Goal: Task Accomplishment & Management: Manage account settings

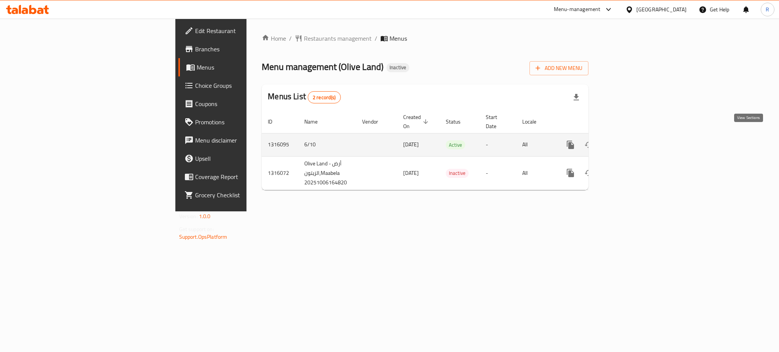
click at [630, 140] on icon "enhanced table" at bounding box center [625, 144] width 9 height 9
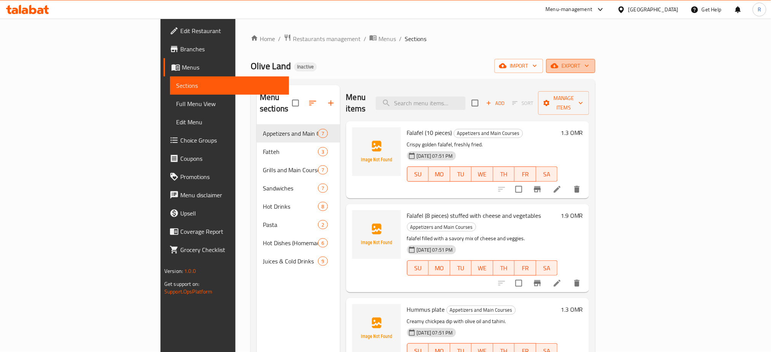
click at [589, 63] on span "export" at bounding box center [570, 66] width 37 height 10
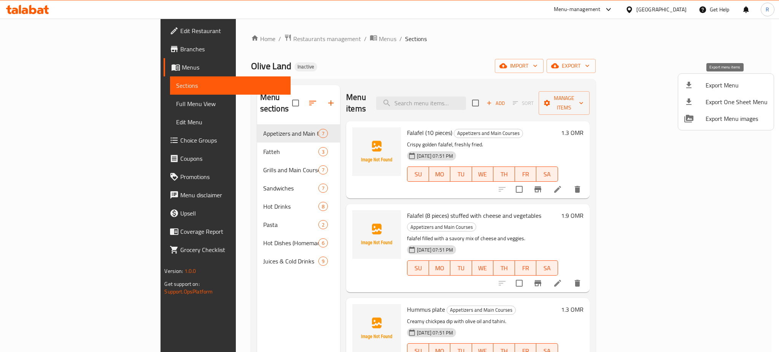
click at [712, 82] on span "Export Menu" at bounding box center [736, 85] width 62 height 9
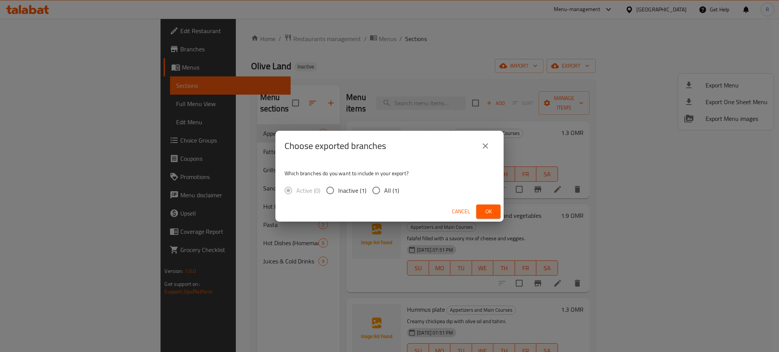
click at [373, 191] on input "All (1)" at bounding box center [376, 191] width 16 height 16
radio input "true"
click at [494, 212] on button "Ok" at bounding box center [488, 212] width 24 height 14
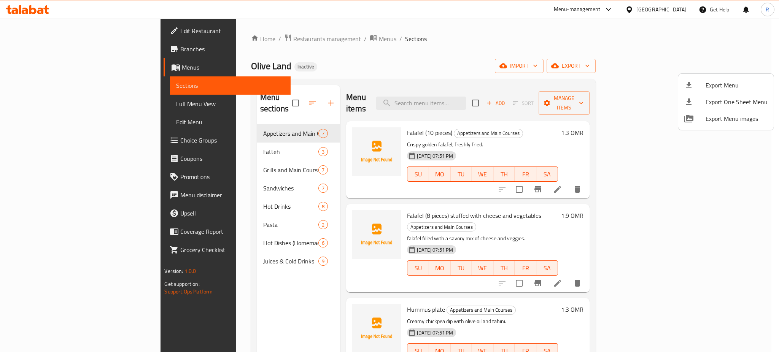
click at [471, 11] on div at bounding box center [389, 176] width 779 height 352
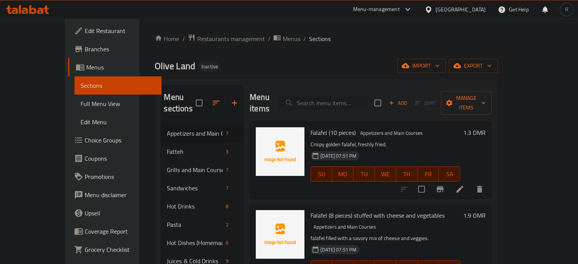
click at [358, 100] on input "search" at bounding box center [324, 103] width 90 height 13
paste input "Qudsiyah sandwich"
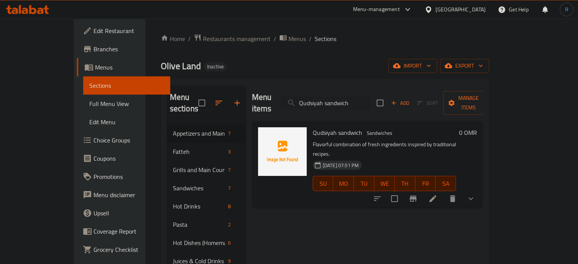
type input "Qudsiyah sandwich"
click at [438, 194] on icon at bounding box center [433, 198] width 9 height 9
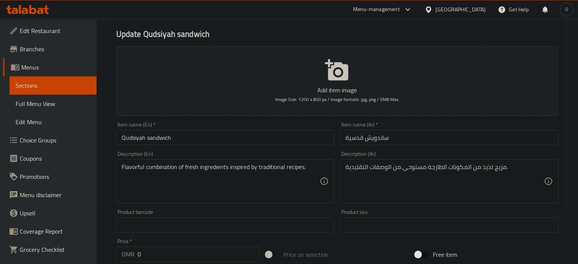
scroll to position [76, 0]
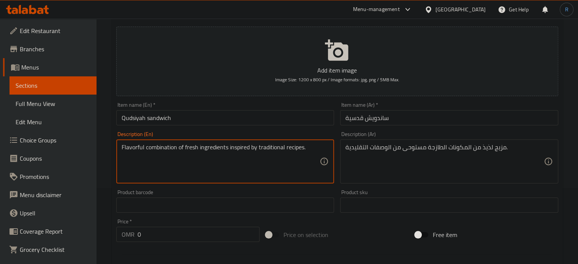
click at [132, 149] on textarea "Flavorful combination of fresh ingredients inspired by traditional recipes." at bounding box center [221, 162] width 198 height 36
type textarea "combination of fresh ingredients inspired by traditional recipes."
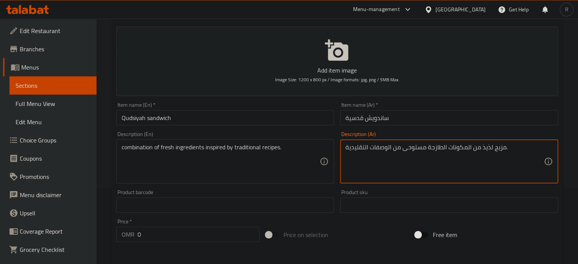
click at [483, 148] on textarea "مزيج لذيذ من المكونات الطازجة مستوحى من الوصفات التقليدية." at bounding box center [445, 162] width 198 height 36
type textarea "مزيج من المكونات الطازجة مستوحى من الوصفات التقليدية."
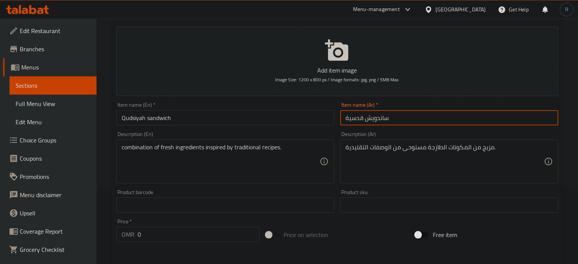
click at [429, 117] on input "ساندويش قدسية" at bounding box center [449, 117] width 218 height 15
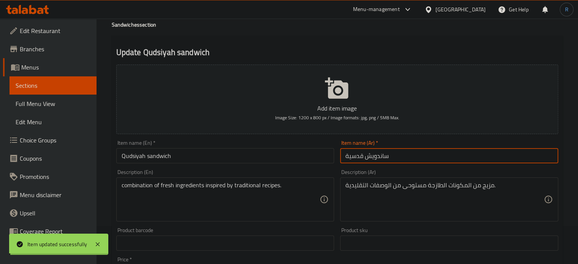
scroll to position [0, 0]
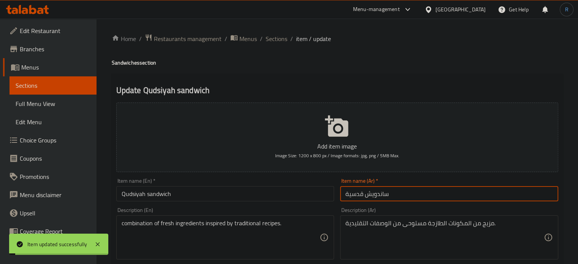
drag, startPoint x: 278, startPoint y: 42, endPoint x: 342, endPoint y: 17, distance: 69.0
click at [278, 42] on span "Sections" at bounding box center [277, 38] width 22 height 9
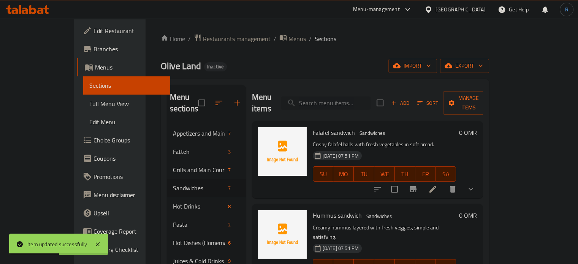
click at [356, 97] on input "search" at bounding box center [326, 103] width 90 height 13
paste input "Mixed fried vegetables sandwich"
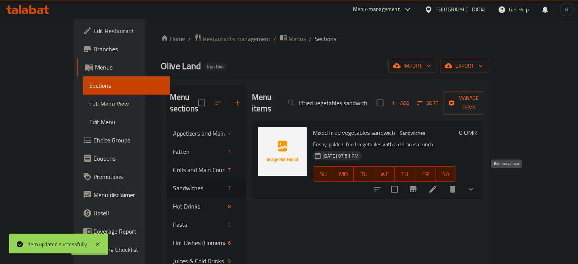
type input "Mixed fried vegetables sandwich"
click at [438, 185] on icon at bounding box center [433, 189] width 9 height 9
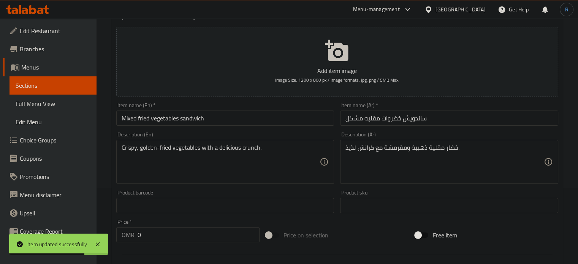
scroll to position [76, 0]
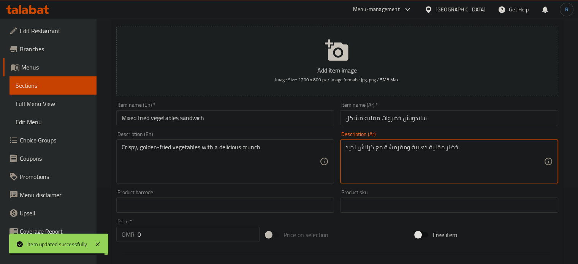
click at [349, 148] on textarea "خضار مقلية ذهبية ومقرمشة مع كرانش لذيذ." at bounding box center [445, 162] width 198 height 36
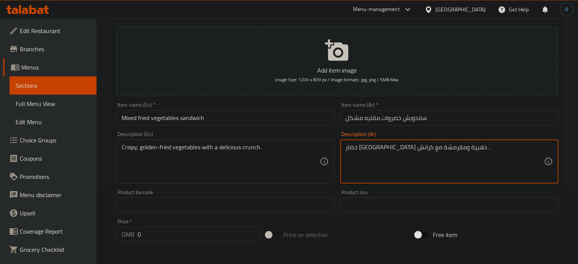
type textarea "خضار مقلية ذهبية ومقرمشة مع كرانش ."
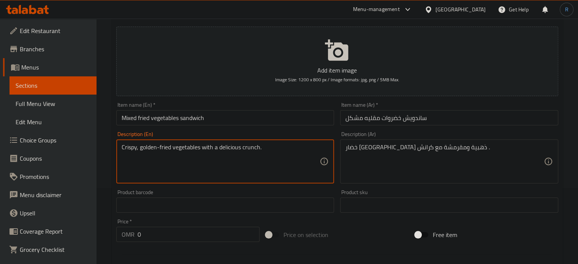
click at [228, 151] on textarea "Crispy, golden-fried vegetables with a delicious crunch." at bounding box center [221, 162] width 198 height 36
type textarea "Crispy, golden-fried vegetables with a crunch."
click at [241, 123] on input "Mixed fried vegetables sandwich" at bounding box center [225, 117] width 218 height 15
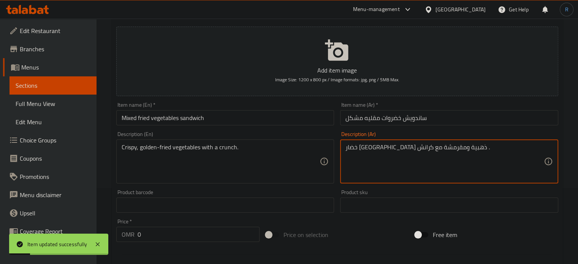
click at [391, 115] on input "ساندويش خضروات مقليه مشكل" at bounding box center [449, 117] width 218 height 15
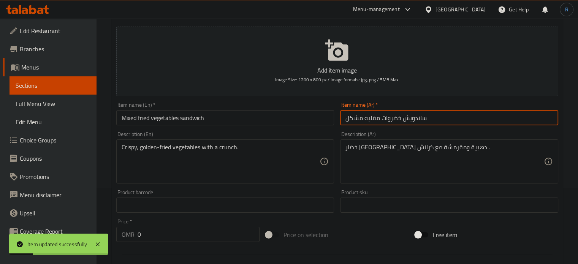
click at [391, 115] on input "ساندويش خضروات مقليه مشكل" at bounding box center [449, 117] width 218 height 15
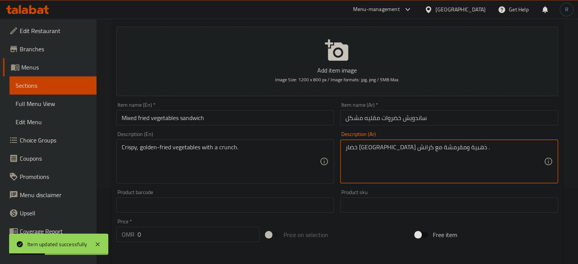
click at [440, 145] on textarea "خضار مقلية ذهبية ومقرمشة مع كرانش ." at bounding box center [445, 162] width 198 height 36
paste textarea "وات"
type textarea "خضروات مقلية ذهبية ومقرمشة مع كرانش ."
click at [436, 118] on input "ساندويش خضروات مقليه مشكل" at bounding box center [449, 117] width 218 height 15
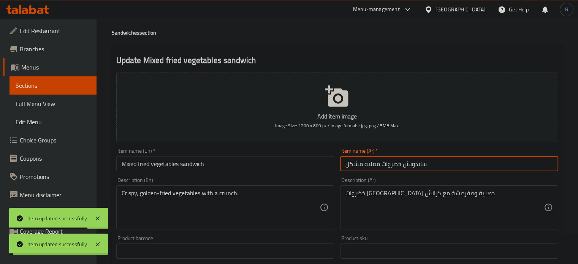
scroll to position [0, 0]
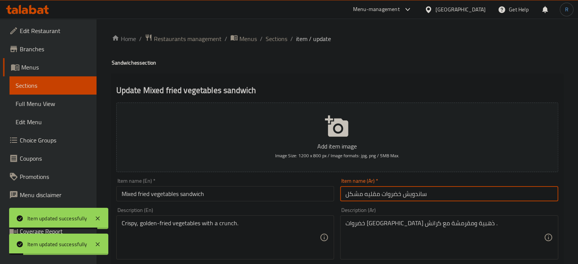
drag, startPoint x: 270, startPoint y: 41, endPoint x: 325, endPoint y: 19, distance: 58.7
click at [270, 41] on span "Sections" at bounding box center [277, 38] width 22 height 9
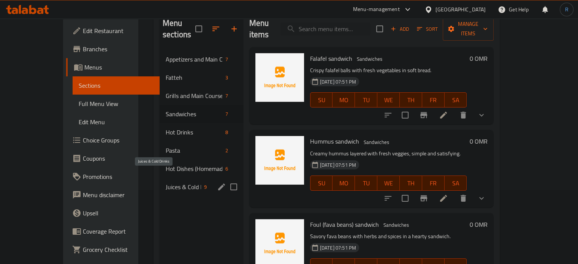
scroll to position [76, 0]
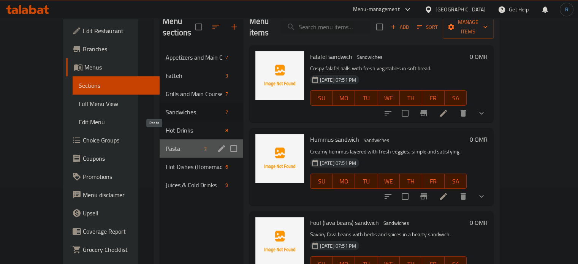
click at [166, 144] on span "Pasta" at bounding box center [183, 148] width 35 height 9
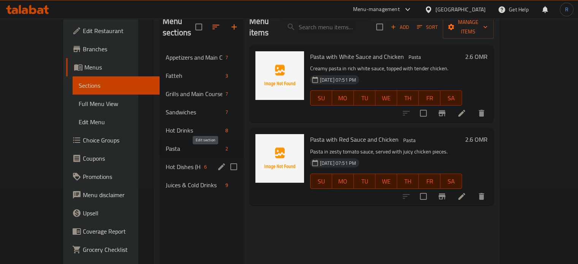
click at [217, 162] on icon "edit" at bounding box center [221, 166] width 9 height 9
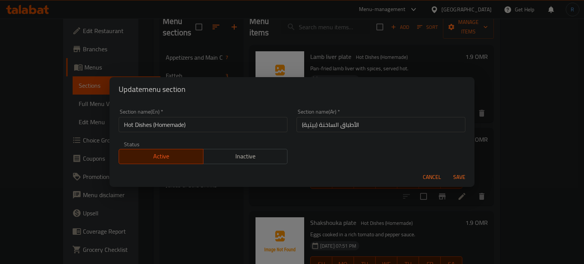
click at [302, 126] on input "الأطباق الساخنة (بيتية)" at bounding box center [381, 124] width 169 height 15
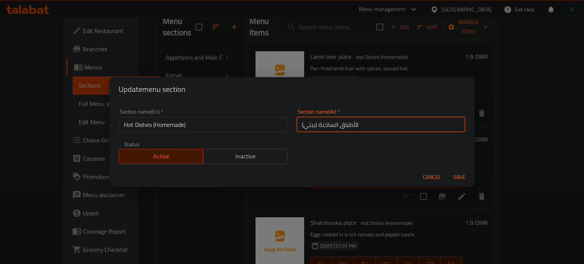
type input "الأطباق الساخنة (بيتي)"
click at [447, 170] on button "Save" at bounding box center [459, 177] width 24 height 14
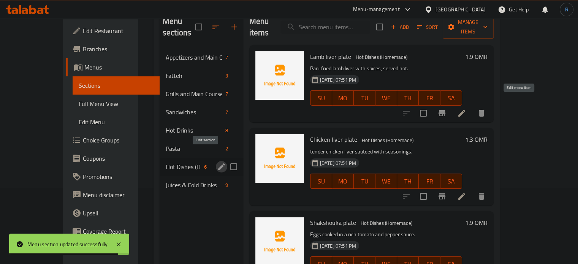
click at [467, 109] on icon at bounding box center [461, 113] width 9 height 9
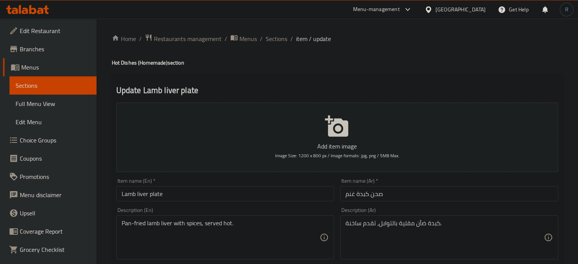
click at [349, 197] on input "صحن كبدة غنم" at bounding box center [449, 193] width 218 height 15
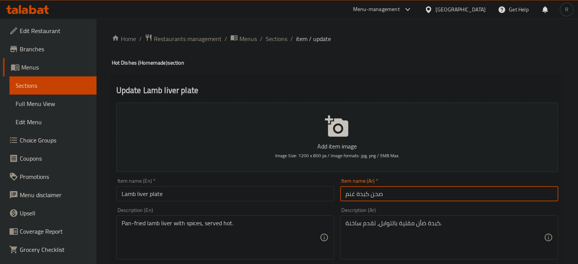
click at [349, 197] on input "صحن كبدة غنم" at bounding box center [449, 193] width 218 height 15
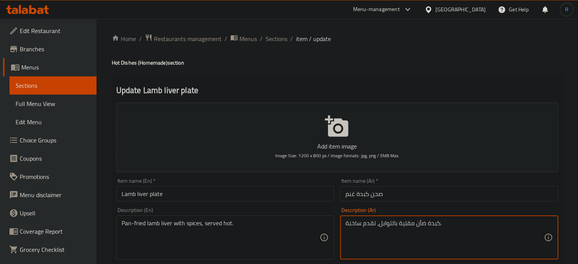
click at [421, 223] on textarea "كبدة ضأن مقلية بالتوابل، تقدم ساخنة." at bounding box center [445, 238] width 198 height 36
click at [353, 194] on input "صحن كبدة غنم" at bounding box center [449, 193] width 218 height 15
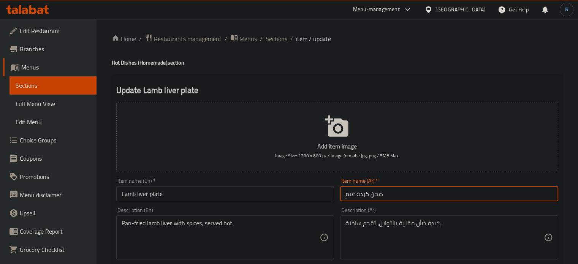
click at [353, 194] on input "صحن كبدة غنم" at bounding box center [449, 193] width 218 height 15
paste input "أن"
type input "صحن كبدة ضأن"
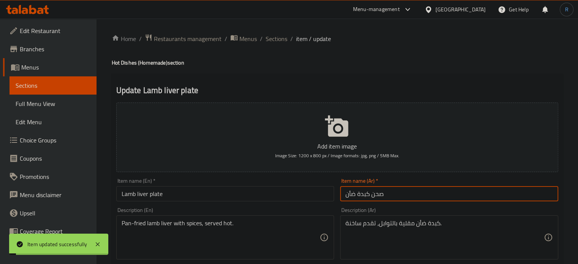
click at [280, 41] on span "Sections" at bounding box center [277, 38] width 22 height 9
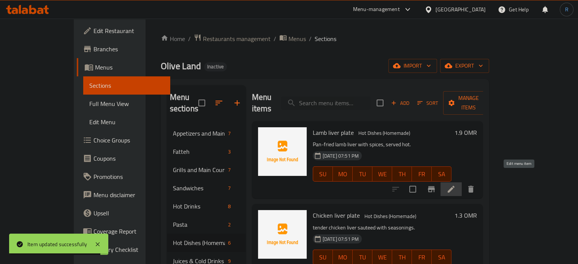
click at [455, 186] on icon at bounding box center [451, 189] width 7 height 7
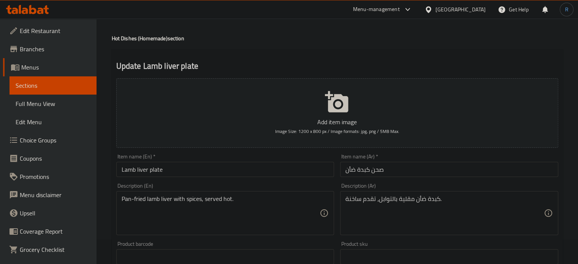
scroll to position [38, 0]
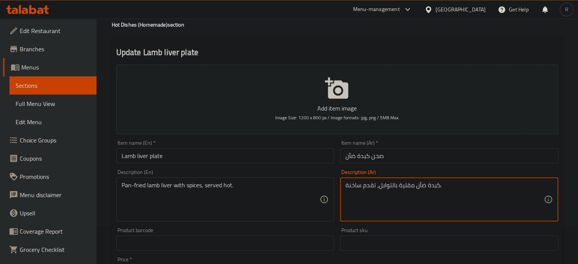
click at [408, 187] on textarea "كبدة ضأن مقلية بالتوابل، تقدم ساخنة." at bounding box center [445, 200] width 198 height 36
click at [405, 185] on textarea "كبدة ضأن مقلية بالتوابل، تقدم ساخنة." at bounding box center [445, 200] width 198 height 36
paste textarea "بالطاسة"
type textarea "كبدة ضأن مقلي بالطاسة بالتوابل، تقدم ساخنة."
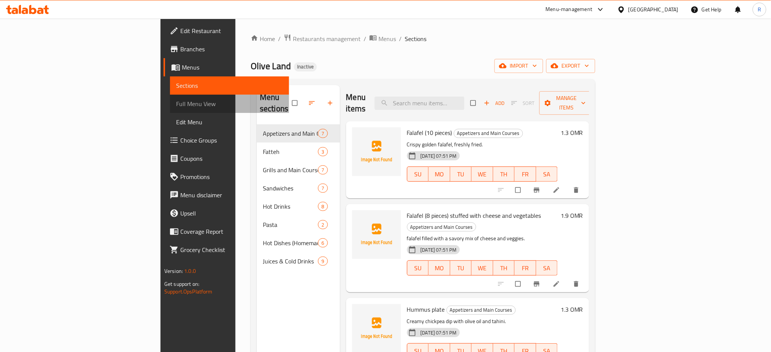
click at [176, 107] on span "Full Menu View" at bounding box center [229, 103] width 107 height 9
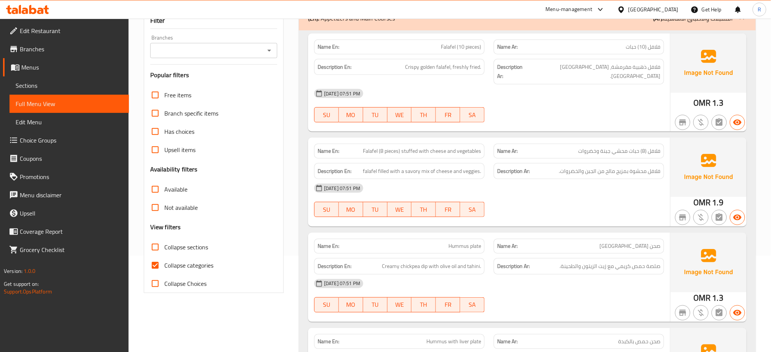
scroll to position [101, 0]
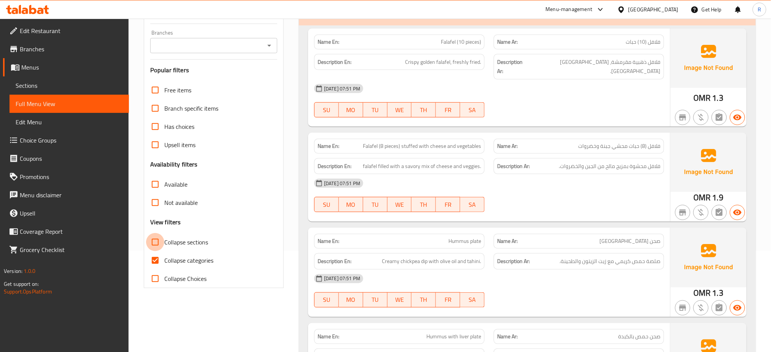
click at [157, 246] on input "Collapse sections" at bounding box center [155, 242] width 18 height 18
checkbox input "true"
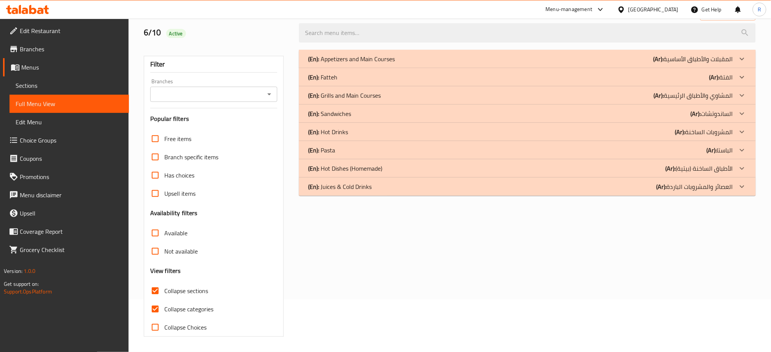
click at [156, 258] on div "Free items Branch specific items Has choices Upsell items Availability filters …" at bounding box center [213, 233] width 127 height 207
click at [157, 309] on input "Collapse categories" at bounding box center [155, 309] width 18 height 18
checkbox input "false"
click at [345, 191] on p "(En): Juices & Cold Drinks" at bounding box center [339, 186] width 63 height 9
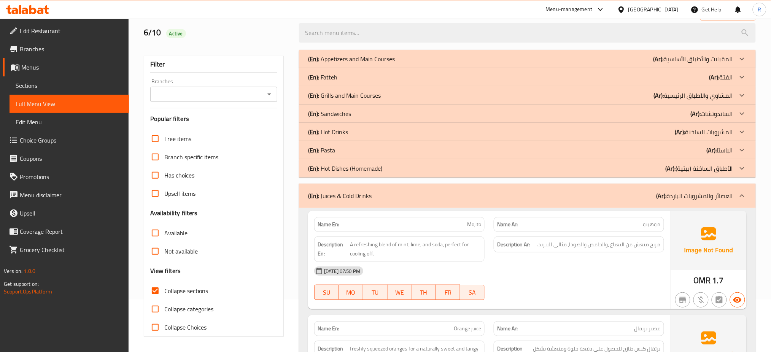
click at [345, 168] on p "(En): Hot Dishes (Homemade)" at bounding box center [345, 168] width 74 height 9
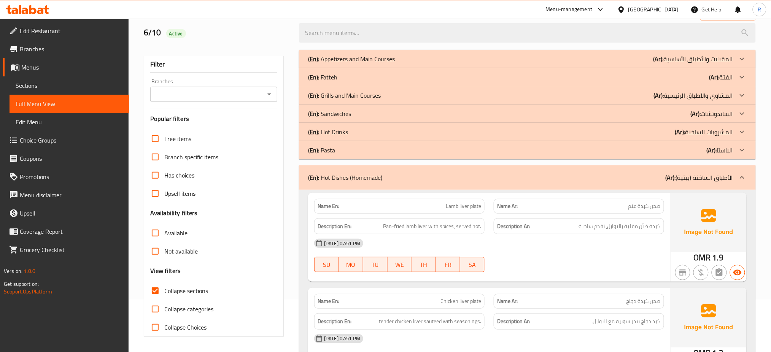
click at [343, 150] on div "(En): Pasta (Ar): الباستا" at bounding box center [520, 150] width 425 height 9
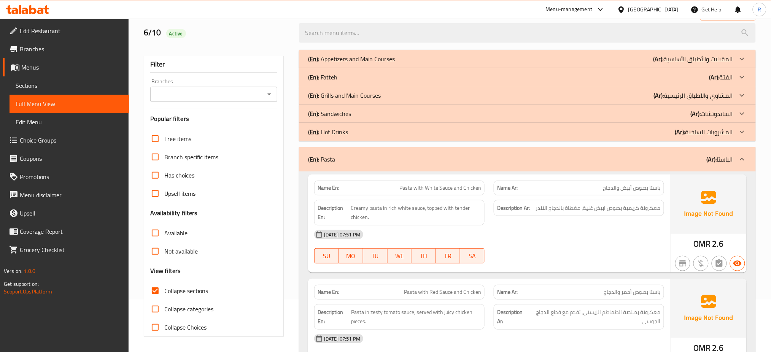
click at [343, 127] on p "(En): Hot Drinks" at bounding box center [328, 131] width 40 height 9
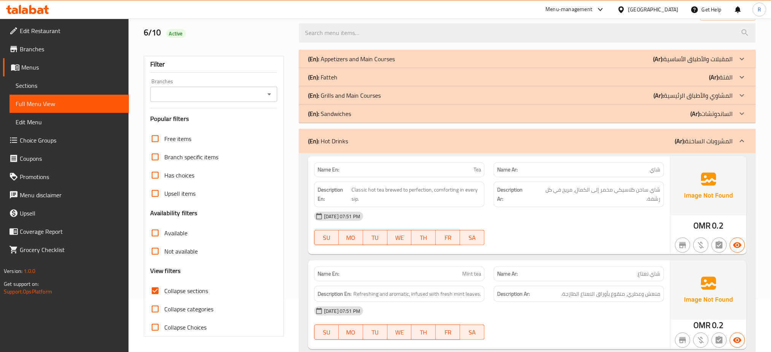
click at [341, 111] on p "(En): Sandwiches" at bounding box center [329, 113] width 43 height 9
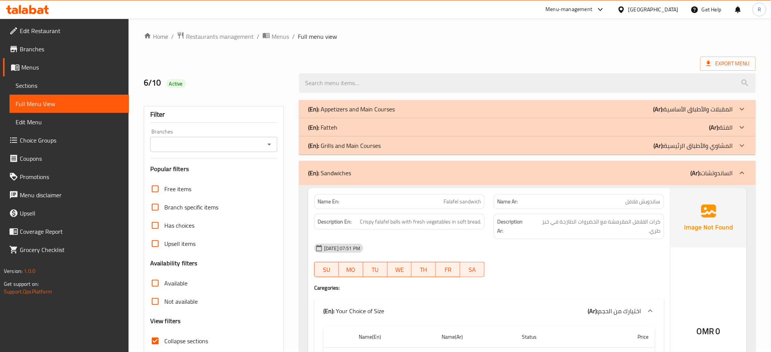
scroll to position [2, 0]
click at [170, 85] on span "Active" at bounding box center [176, 84] width 20 height 7
copy span "Active"
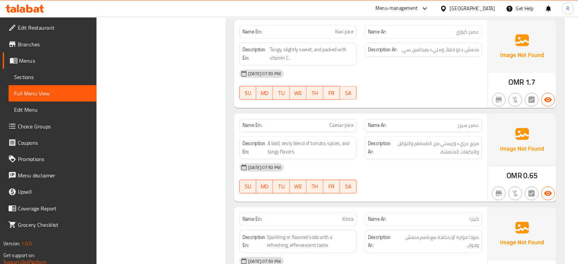
scroll to position [4395, 0]
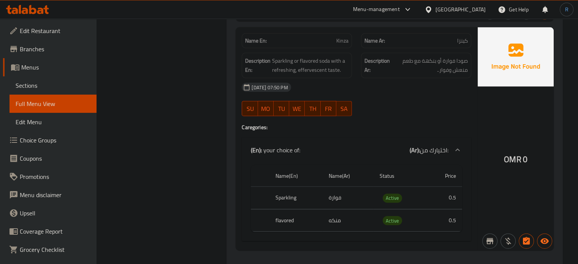
scroll to position [4471, 0]
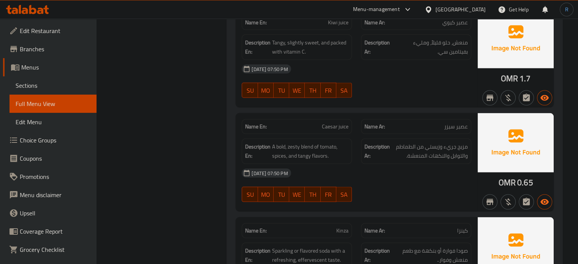
click at [386, 167] on div "06-10-2025 07:50 PM SU MO TU WE TH FR SA" at bounding box center [356, 185] width 239 height 43
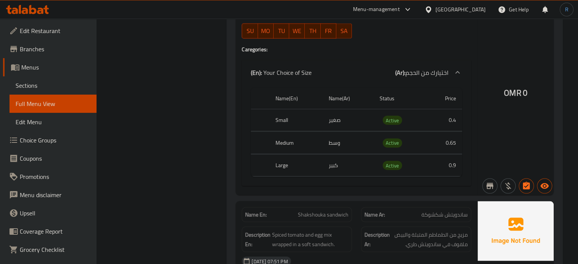
scroll to position [1521, 0]
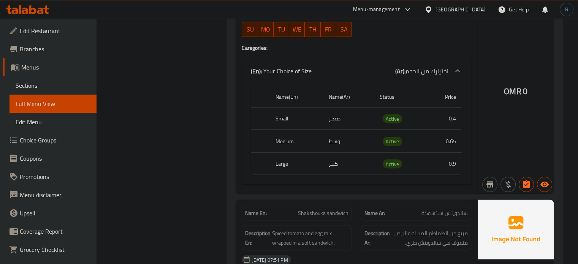
click at [497, 115] on div "OMR 0" at bounding box center [516, 71] width 76 height 246
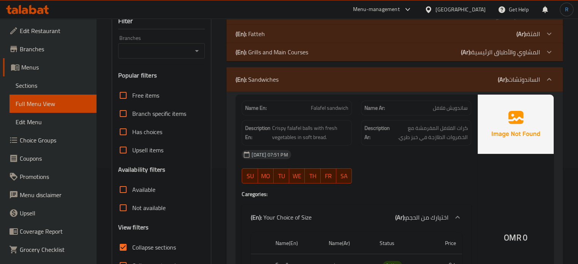
click at [371, 186] on div at bounding box center [416, 183] width 119 height 9
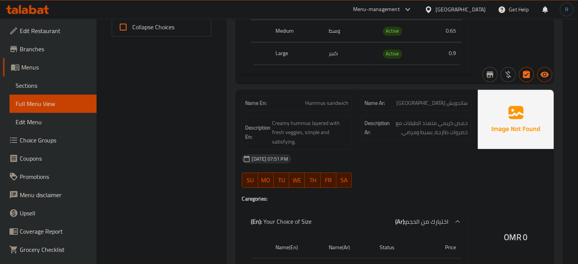
click at [391, 145] on div "Description Ar: حمص كريمي متعدد الطبقات مع خضروات طازجة، بسيط ومرضي." at bounding box center [416, 133] width 119 height 44
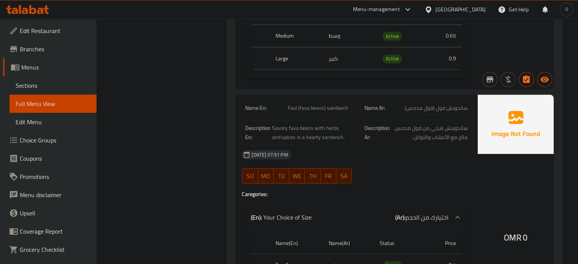
click at [391, 176] on div "06-10-2025 07:51 PM SU MO TU WE TH FR SA" at bounding box center [356, 167] width 239 height 43
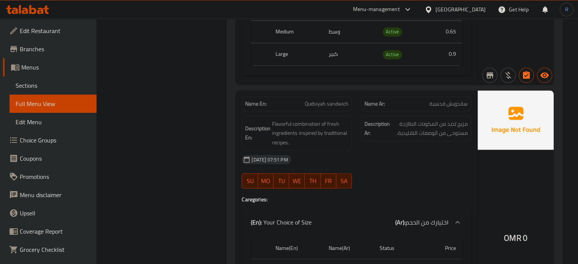
click at [334, 102] on span "Qudsiyah sandwich" at bounding box center [327, 104] width 44 height 8
copy span "Qudsiyah sandwich"
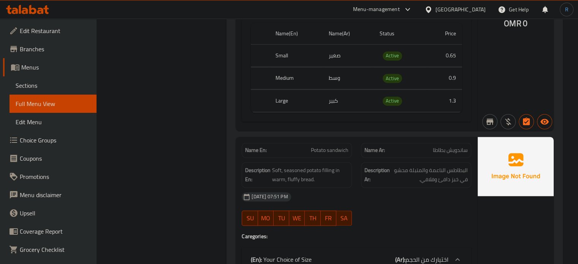
scroll to position [1094, 0]
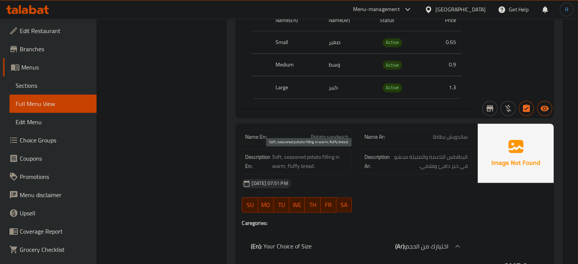
click at [337, 166] on span "Soft, seasoned potato filling in warm, fluffy bread." at bounding box center [310, 161] width 76 height 19
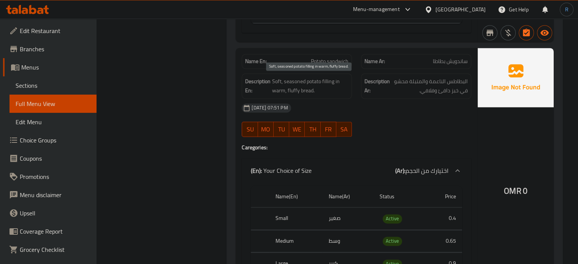
scroll to position [1170, 0]
click at [383, 111] on div "[DATE] 07:51 PM" at bounding box center [356, 107] width 239 height 18
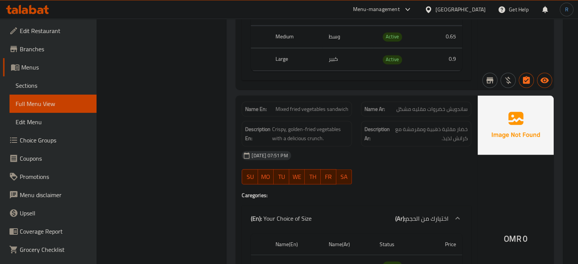
click at [319, 112] on span "Mixed fried vegetables sandwich" at bounding box center [312, 109] width 73 height 8
copy span "Mixed fried vegetables sandwich"
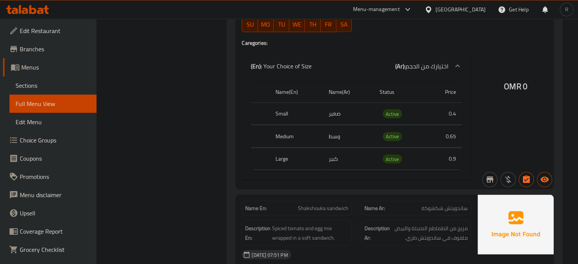
scroll to position [1564, 0]
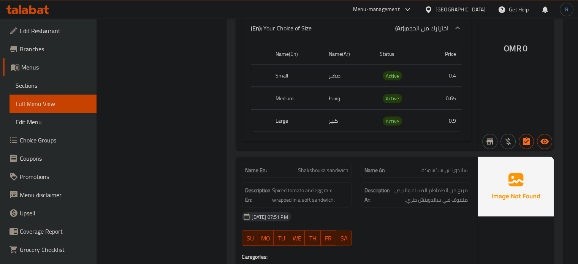
click at [306, 208] on div "[DATE] 07:51 PM" at bounding box center [356, 217] width 239 height 18
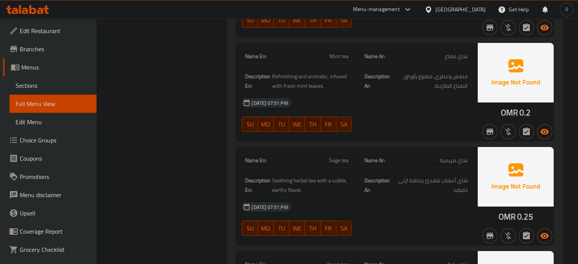
scroll to position [2096, 0]
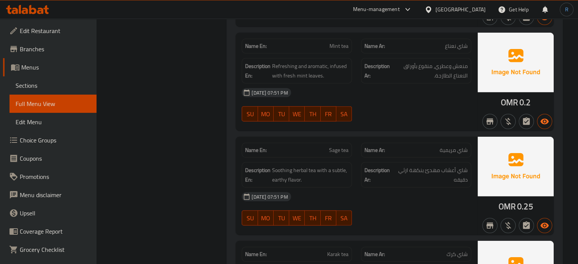
click at [336, 147] on span "Sage tea" at bounding box center [338, 150] width 19 height 8
copy span "Sage"
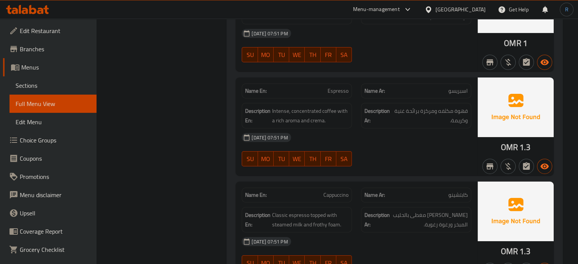
scroll to position [2590, 0]
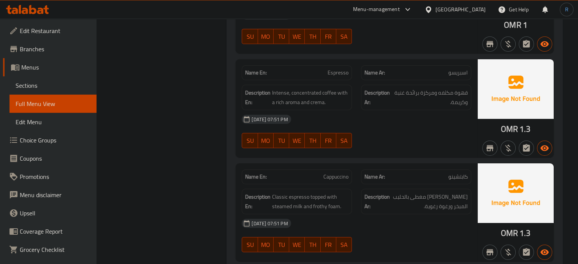
click at [416, 120] on div "[DATE] 07:51 PM" at bounding box center [356, 119] width 239 height 18
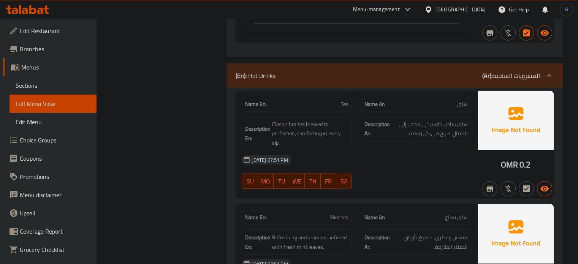
click at [341, 165] on div "[DATE] 07:51 PM" at bounding box center [356, 160] width 239 height 18
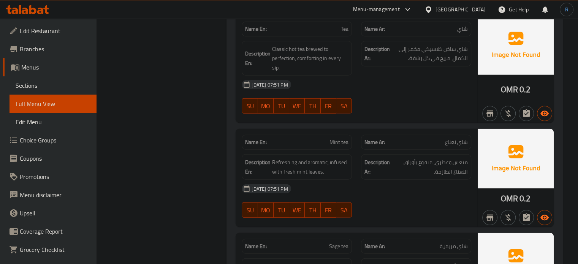
scroll to position [2001, 0]
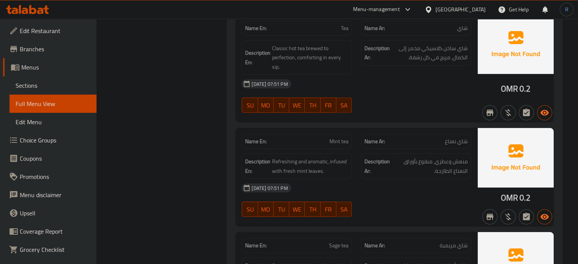
click at [446, 179] on div "[DATE] 07:51 PM" at bounding box center [356, 188] width 239 height 18
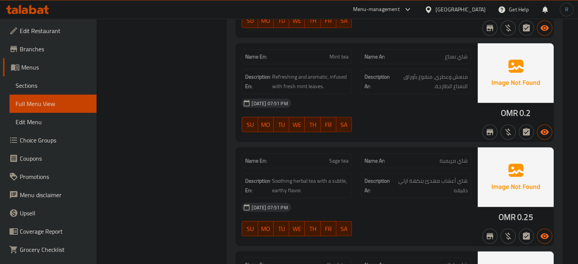
scroll to position [2090, 0]
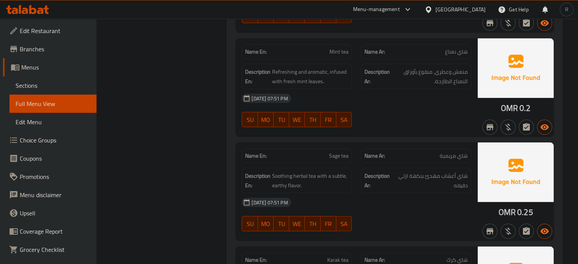
click at [361, 113] on div "06-10-2025 07:51 PM SU MO TU WE TH FR SA" at bounding box center [356, 110] width 239 height 43
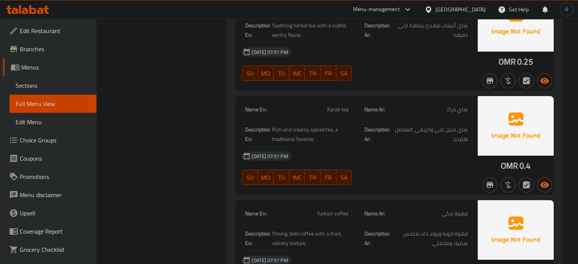
click at [370, 156] on div "[DATE] 07:51 PM" at bounding box center [356, 156] width 239 height 18
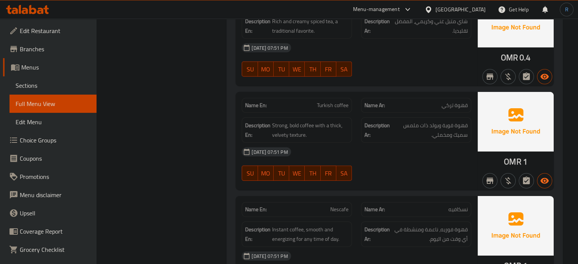
scroll to position [2355, 0]
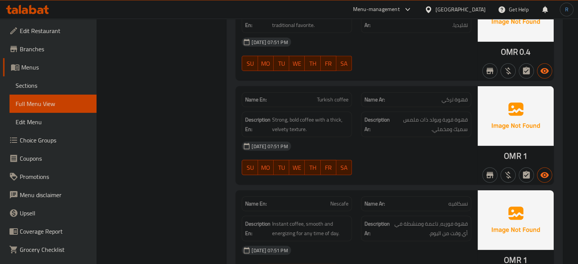
click at [368, 146] on div "[DATE] 07:51 PM" at bounding box center [356, 146] width 239 height 18
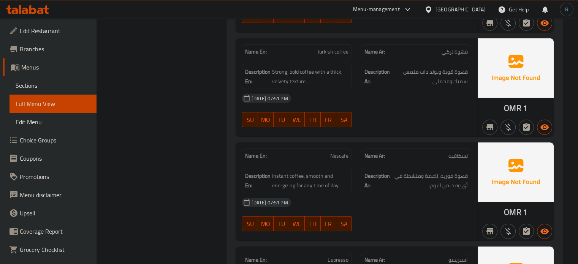
scroll to position [2431, 0]
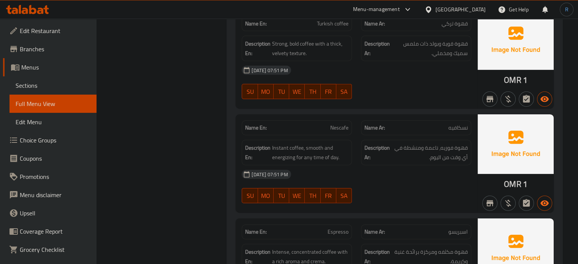
click at [373, 151] on strong "Description Ar:" at bounding box center [377, 152] width 25 height 19
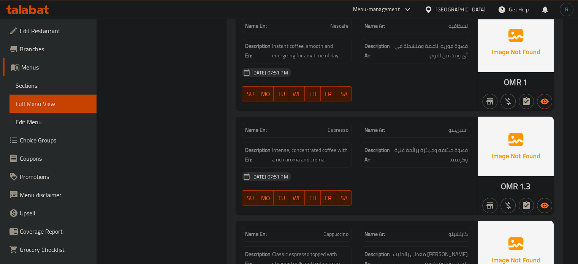
scroll to position [2545, 0]
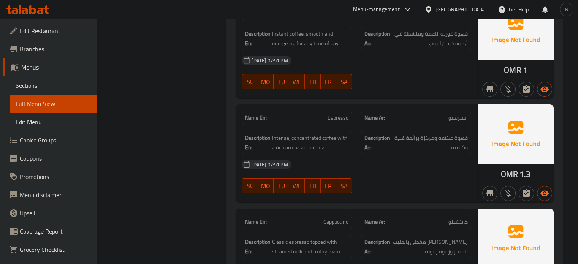
click at [355, 157] on div "[DATE] 07:51 PM" at bounding box center [356, 165] width 239 height 18
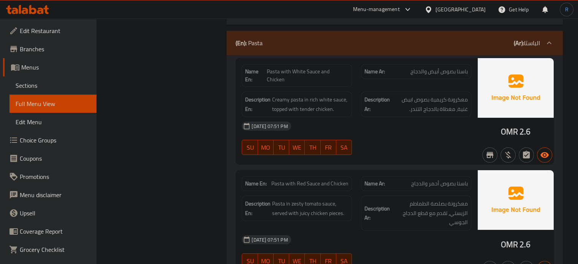
scroll to position [2849, 0]
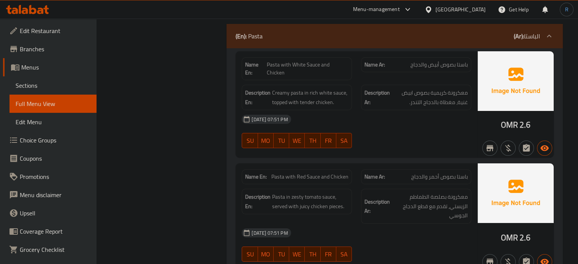
click at [434, 144] on div at bounding box center [416, 148] width 119 height 9
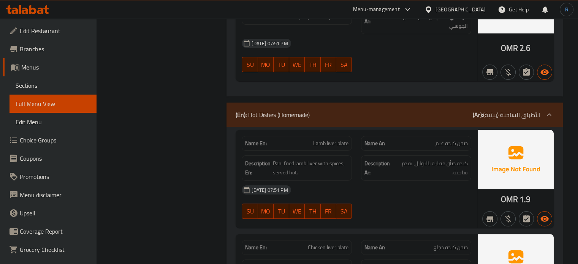
scroll to position [3040, 0]
click at [320, 139] on span "Lamb liver plate" at bounding box center [330, 143] width 35 height 8
copy span "Lamb"
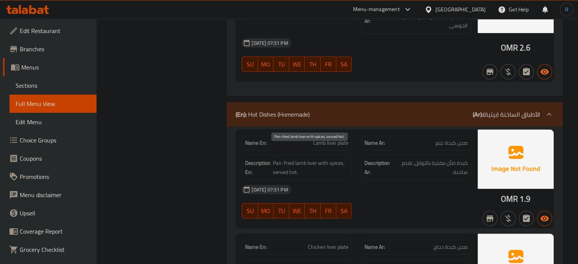
click at [317, 159] on span "Pan-fried lamb liver with spices, served hot." at bounding box center [311, 168] width 76 height 19
click at [320, 139] on span "Lamb liver plate" at bounding box center [330, 143] width 35 height 8
copy span "Lamb liver plate"
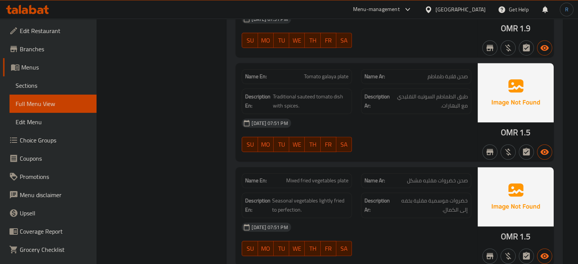
scroll to position [3420, 0]
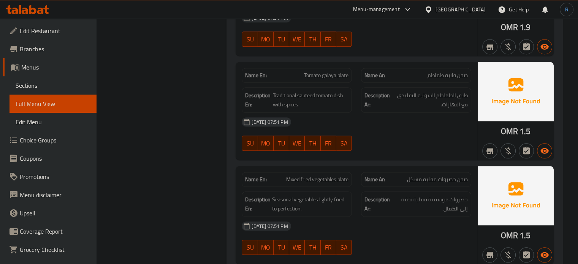
click at [381, 117] on div "[DATE] 07:51 PM" at bounding box center [356, 122] width 239 height 18
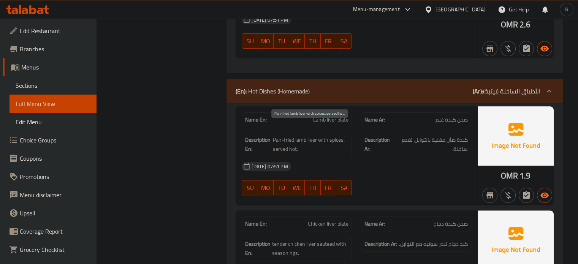
click at [294, 135] on span "Pan-fried lamb liver with spices, served hot." at bounding box center [311, 144] width 76 height 19
drag, startPoint x: 294, startPoint y: 129, endPoint x: 274, endPoint y: 127, distance: 19.8
click at [274, 135] on span "Pan-fried lamb liver with spices, served hot." at bounding box center [311, 144] width 76 height 19
copy span "Pan-fried"
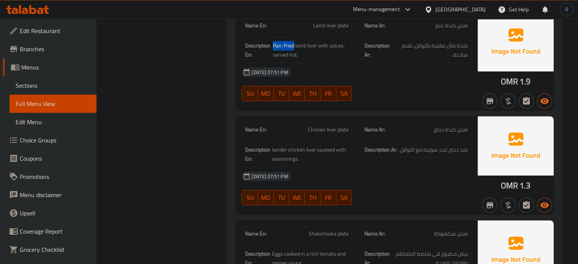
scroll to position [3177, 0]
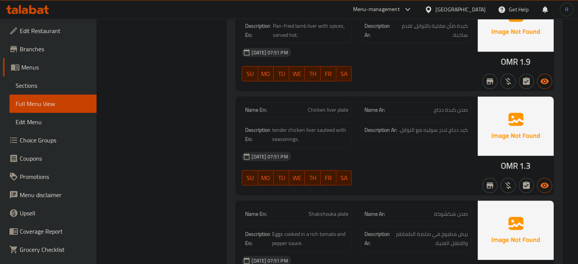
click at [353, 166] on div "SU MO TU WE TH FR SA" at bounding box center [296, 178] width 119 height 24
click at [330, 106] on span "Chicken liver plate" at bounding box center [328, 110] width 41 height 8
copy span "Chicken liver plate"
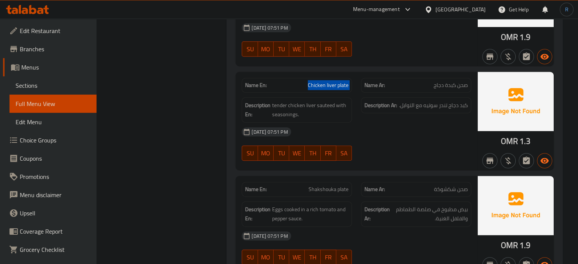
scroll to position [3253, 0]
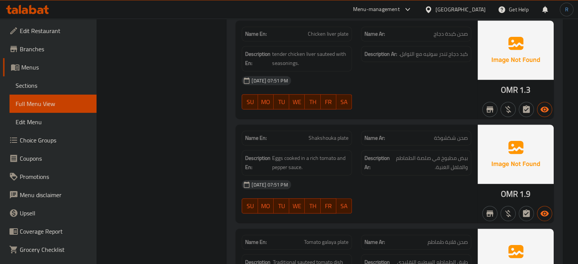
click at [365, 176] on div "[DATE] 07:51 PM" at bounding box center [356, 185] width 239 height 18
click at [424, 210] on div "Name En: Lamb liver plate Name Ar: صحن كبدة غنم Description En: Pan-fried lamb …" at bounding box center [395, 231] width 337 height 637
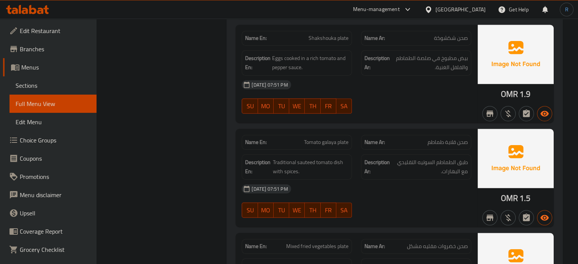
scroll to position [3367, 0]
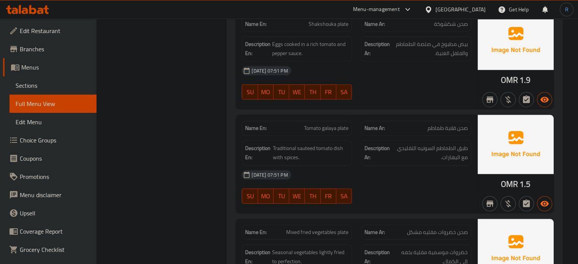
click at [359, 175] on div "06-10-2025 07:51 PM SU MO TU WE TH FR SA" at bounding box center [356, 187] width 239 height 43
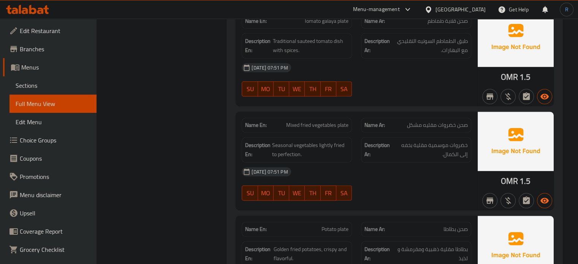
scroll to position [3481, 0]
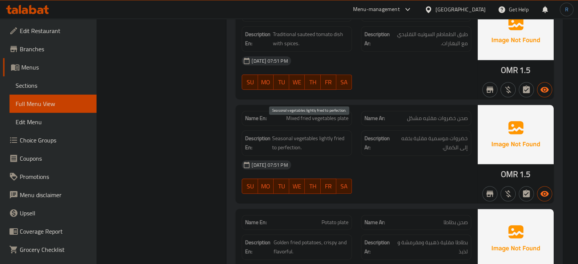
click at [281, 134] on span "Seasonal vegetables lightly fried to perfection." at bounding box center [310, 143] width 76 height 19
copy span "Seasonal"
click at [406, 189] on div at bounding box center [416, 193] width 119 height 9
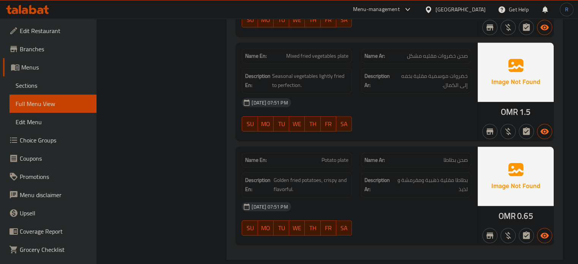
scroll to position [3557, 0]
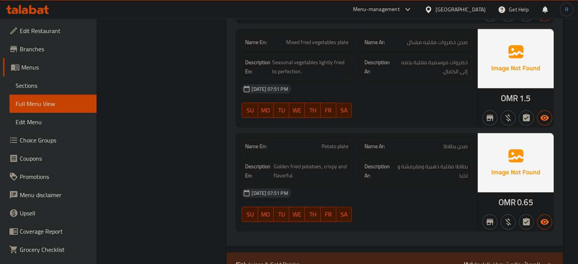
click at [338, 135] on div "Name En: Potato plate" at bounding box center [296, 147] width 119 height 24
click at [338, 143] on span "Potato plate" at bounding box center [335, 147] width 27 height 8
copy span "Potato plate"
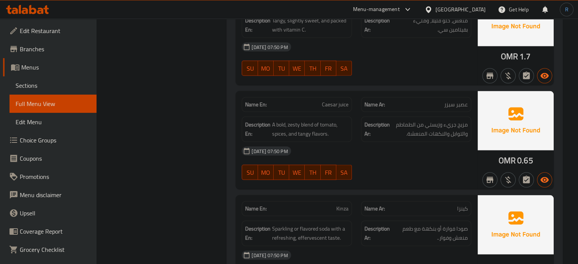
scroll to position [4508, 0]
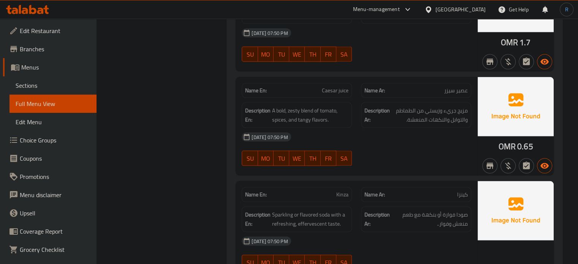
click at [420, 162] on div at bounding box center [416, 166] width 119 height 9
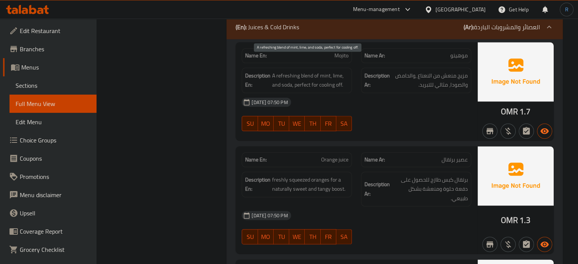
scroll to position [3805, 0]
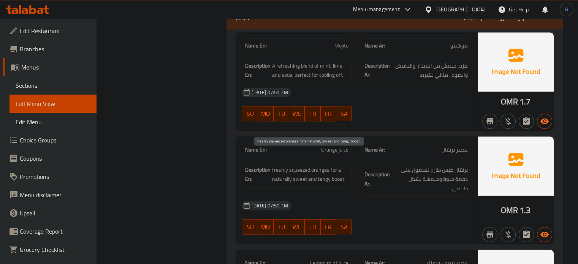
click at [341, 165] on span "freshly squeezed oranges for a naturally sweet and tangy boost." at bounding box center [310, 174] width 76 height 19
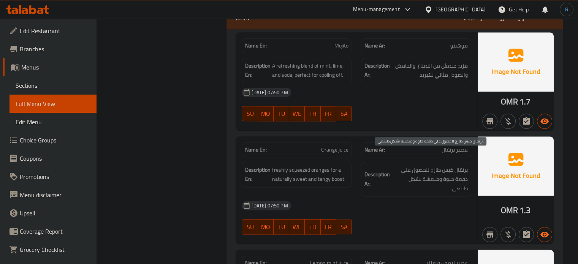
click at [400, 165] on span "برتقال كبس طازج للحصول على دفعة حلوة ومنعشة بشكل طبيعي." at bounding box center [430, 179] width 76 height 28
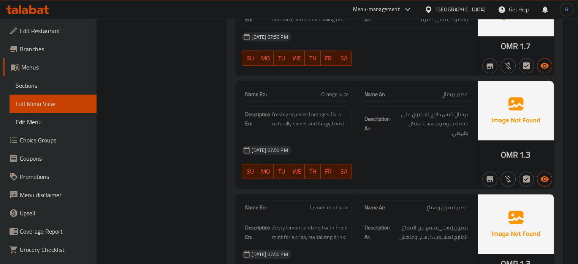
scroll to position [3937, 0]
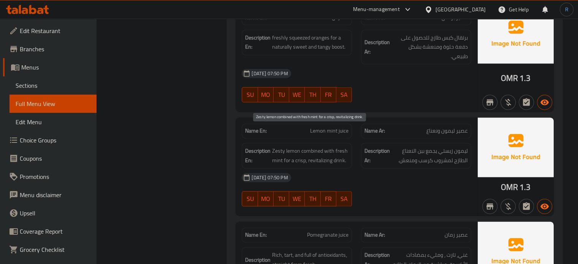
click at [319, 146] on span "Zesty lemon combined with fresh mint for a crisp, revitalizing drink." at bounding box center [310, 155] width 76 height 19
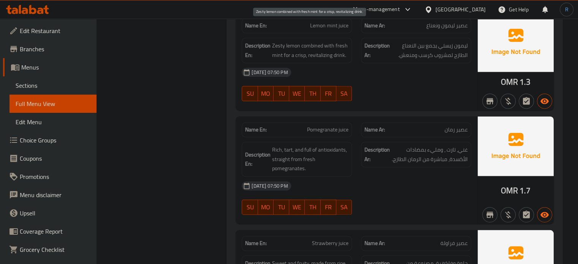
scroll to position [4051, 0]
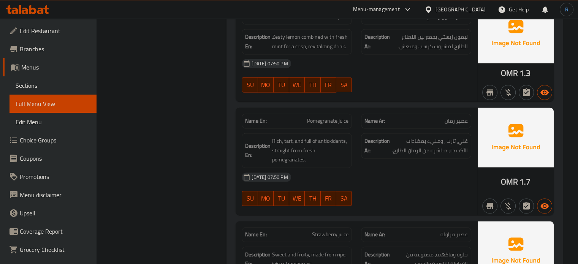
click at [290, 137] on span "Rich, tart, and full of antioxidants, straight from fresh pomegranates." at bounding box center [310, 151] width 76 height 28
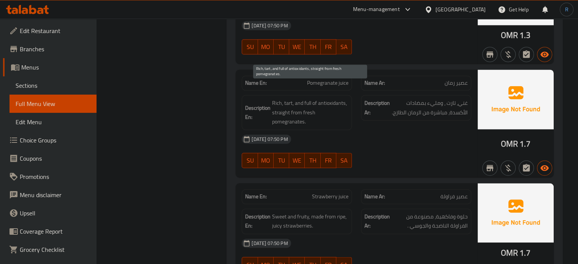
scroll to position [4127, 0]
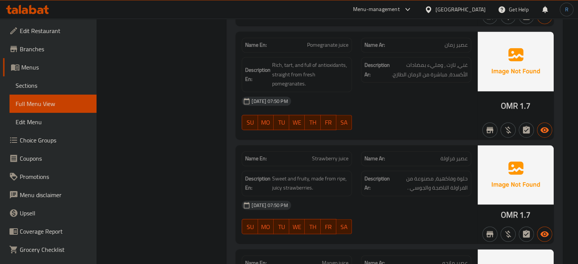
click at [412, 174] on span "حلوة وفاكهية، مصنوعة من الفراولة الناضجة والجوسي ." at bounding box center [430, 183] width 76 height 19
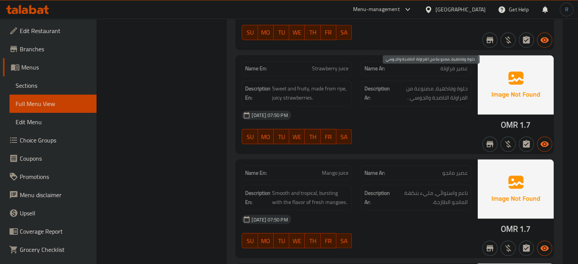
scroll to position [4258, 0]
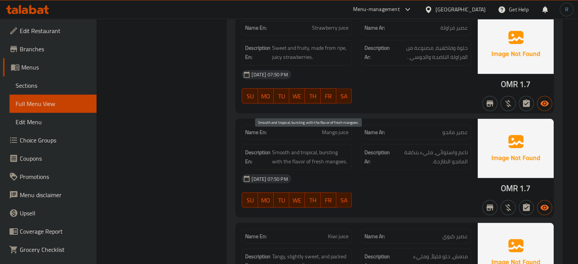
click at [332, 148] on span "Smooth and tropical, bursting with the flavor of fresh mangoes." at bounding box center [310, 157] width 76 height 19
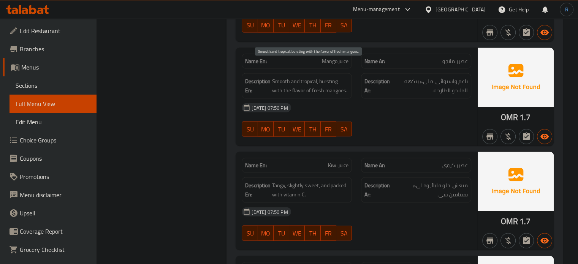
scroll to position [4334, 0]
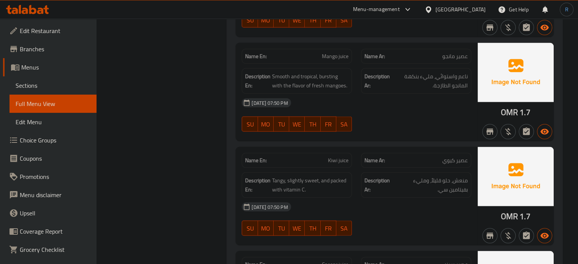
click at [354, 168] on div "Description En: Tangy, slightly sweet, and packed with vitamin C." at bounding box center [296, 185] width 119 height 35
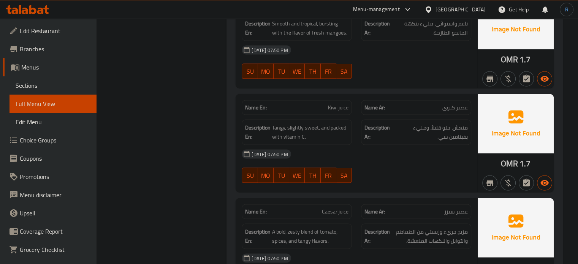
scroll to position [4427, 0]
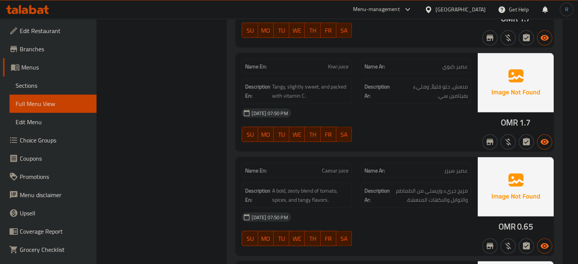
click at [327, 167] on span "Caesar juice" at bounding box center [335, 171] width 27 height 8
click at [324, 186] on span "A bold, zesty blend of tomato, spices, and tangy flavors." at bounding box center [310, 195] width 76 height 19
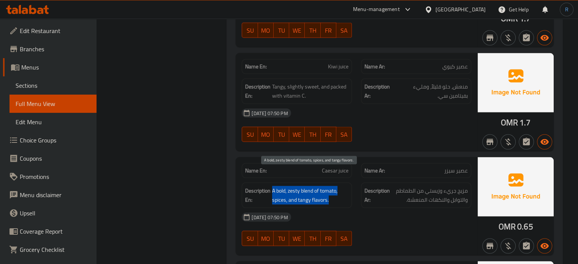
click at [324, 186] on span "A bold, zesty blend of tomato, spices, and tangy flavors." at bounding box center [310, 195] width 76 height 19
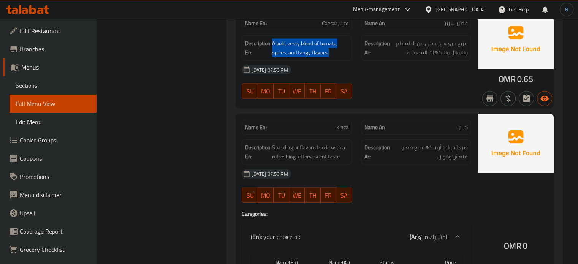
scroll to position [4579, 0]
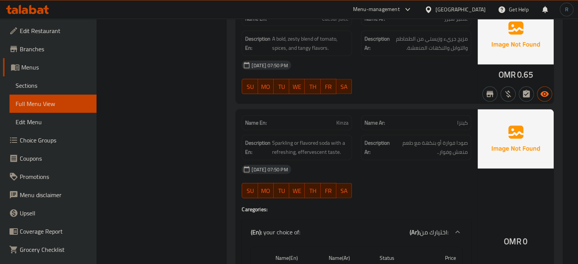
click at [389, 163] on div "06-10-2025 07:50 PM SU MO TU WE TH FR SA" at bounding box center [356, 181] width 239 height 43
click at [283, 138] on span "Sparkling or flavored soda with a refreshing, effervescent taste." at bounding box center [310, 147] width 76 height 19
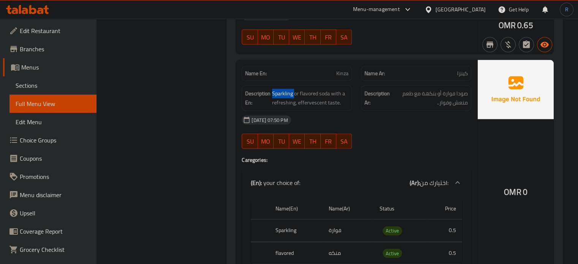
scroll to position [4617, 0]
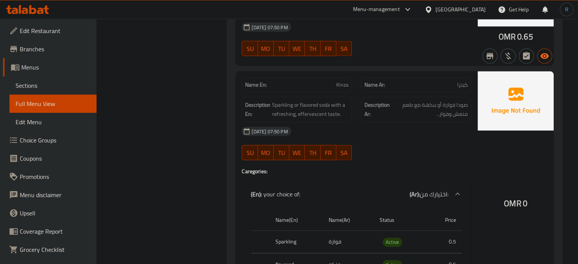
click at [338, 81] on span "Kinza" at bounding box center [343, 85] width 12 height 8
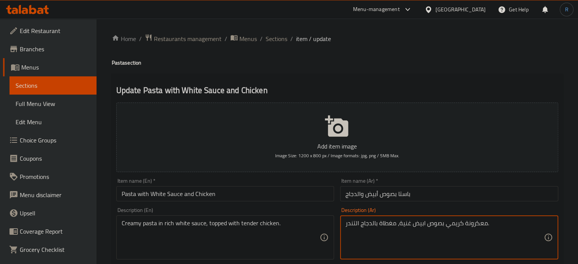
click at [478, 224] on textarea "معكرونة كريمي بصوص ابيض غنية، مغطاة بالدجاج التندر." at bounding box center [445, 238] width 198 height 36
type textarea "مكرونة كريمي بصوص ابيض غنية، مغطاة بالدجاج التندر."
click at [473, 194] on input "باستا بصوص أبيض والدجاج" at bounding box center [449, 193] width 218 height 15
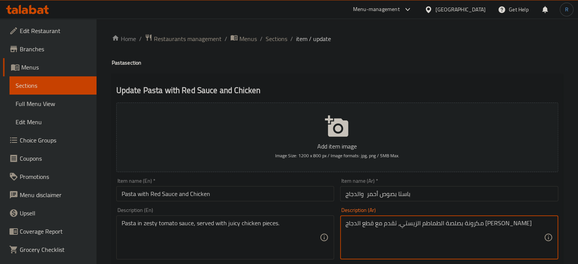
type textarea "مكرونة بصلصة الطماطم الزيستي، تقدم مع قطع الدجاج الجوسي"
click at [445, 188] on input "باستا بصوص أحمر والدجاج" at bounding box center [449, 193] width 218 height 15
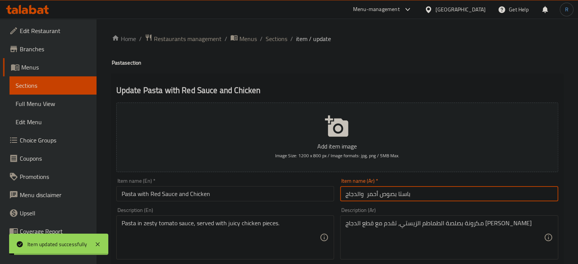
click at [363, 196] on input "باستا بصوص أحمر والدجاج" at bounding box center [449, 193] width 218 height 15
type input "باستا بصوص أحمر والدجاج"
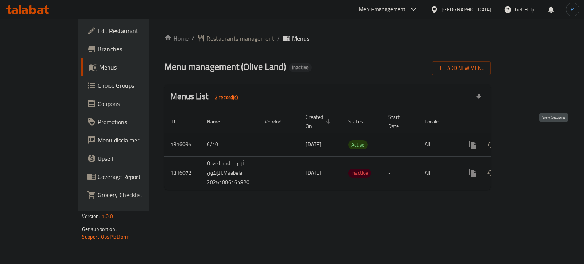
click at [531, 141] on icon "enhanced table" at bounding box center [527, 144] width 7 height 7
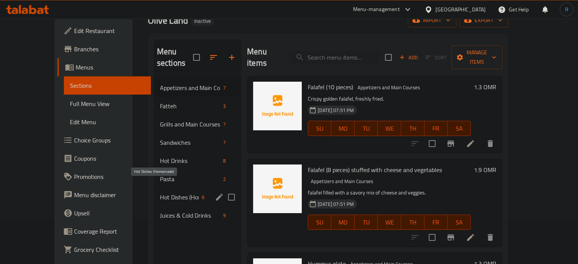
scroll to position [76, 0]
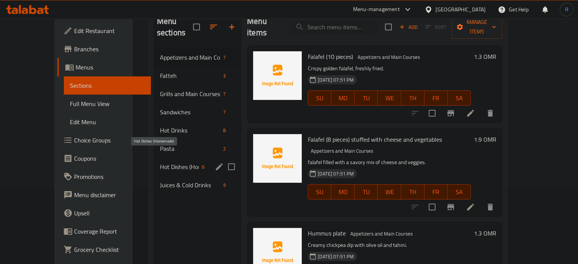
click at [160, 162] on span "Hot Dishes (Homemade)" at bounding box center [179, 166] width 39 height 9
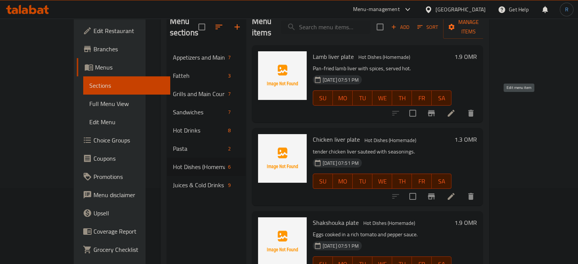
click at [456, 109] on icon at bounding box center [451, 113] width 9 height 9
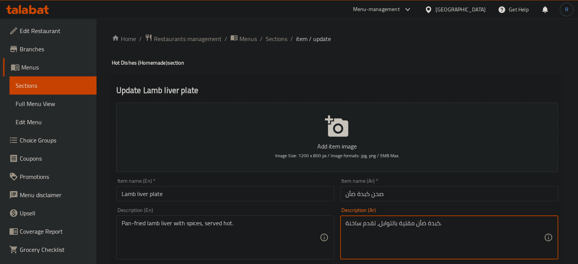
click at [403, 225] on textarea "كبدة ضأن مقلية بالتوابل، تقدم ساخنة." at bounding box center [445, 238] width 198 height 36
paste textarea "بالطاسة"
click at [420, 229] on textarea "كبدة ضأن مقلي بالطاسة بالتوابل، تقدم ساخنة." at bounding box center [445, 238] width 198 height 36
type textarea "كبدة ضأن مقلية بالطاسة بالتوابل، تقدم ساخنة."
click at [438, 196] on input "صحن كبدة ضأن" at bounding box center [449, 193] width 218 height 15
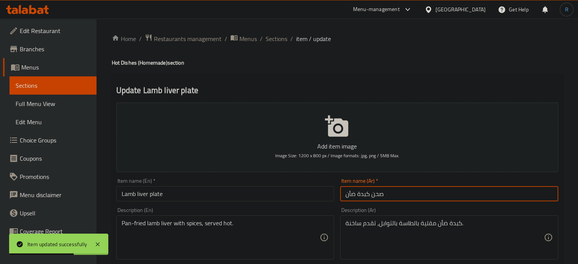
drag, startPoint x: 277, startPoint y: 44, endPoint x: 314, endPoint y: 10, distance: 50.3
click at [277, 43] on span "Sections" at bounding box center [277, 38] width 22 height 9
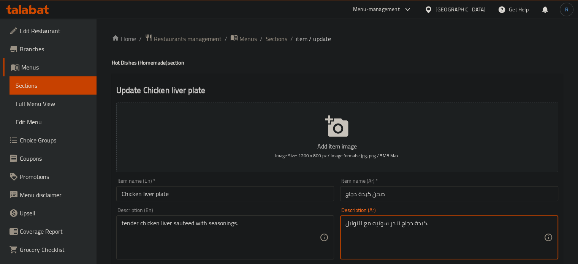
type textarea "كبدة دجاج تندر سوتيه مع التوابل."
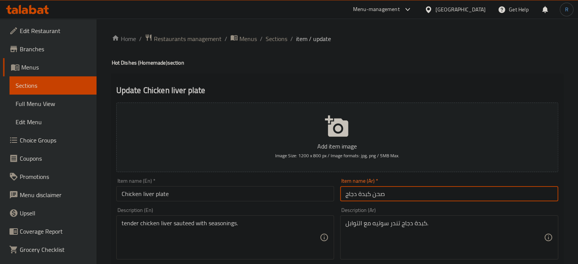
click at [421, 195] on input "صحن كبدة دجاج" at bounding box center [449, 193] width 218 height 15
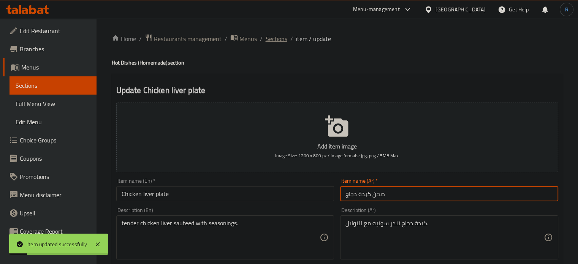
click at [269, 37] on span "Sections" at bounding box center [277, 38] width 22 height 9
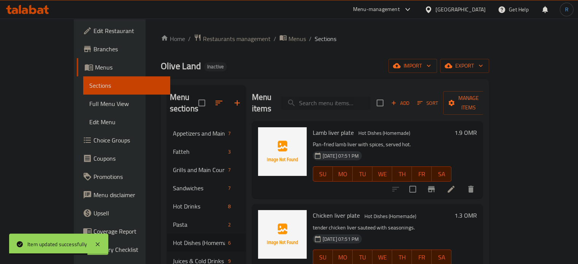
click at [349, 97] on input "search" at bounding box center [326, 103] width 90 height 13
paste input "Potato plate"
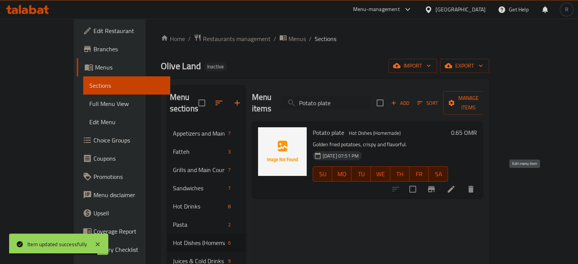
type input "Potato plate"
click at [456, 185] on icon at bounding box center [451, 189] width 9 height 9
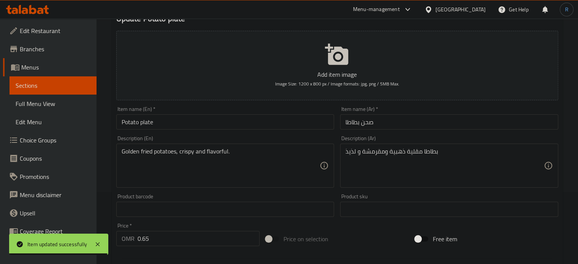
scroll to position [76, 0]
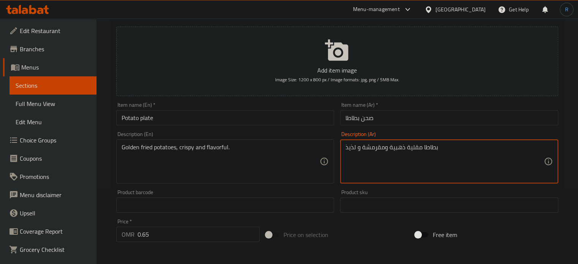
click at [351, 148] on textarea "بطاطا مقلية ذهبية ومقرمشة و لذيذ" at bounding box center [445, 162] width 198 height 36
type textarea "بطاطا مقلية ذهبية ومقرمشة"
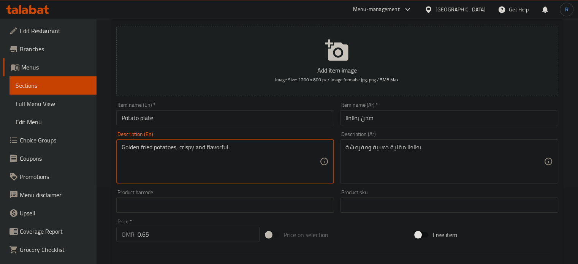
click at [208, 146] on textarea "Golden fried potatoes, crispy and flavorful." at bounding box center [221, 162] width 198 height 36
type textarea "Golden fried potatoes, crispy."
click at [218, 116] on input "Potato plate" at bounding box center [225, 117] width 218 height 15
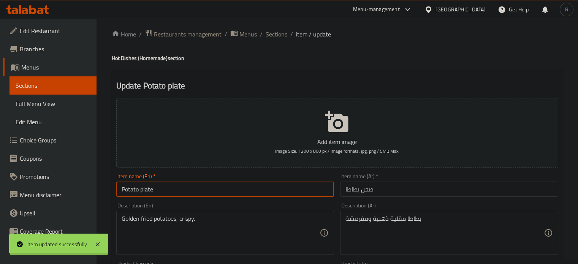
scroll to position [0, 0]
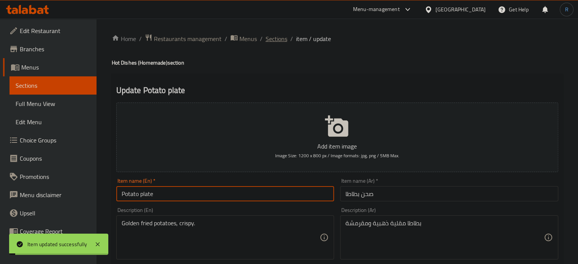
click at [268, 36] on span "Sections" at bounding box center [277, 38] width 22 height 9
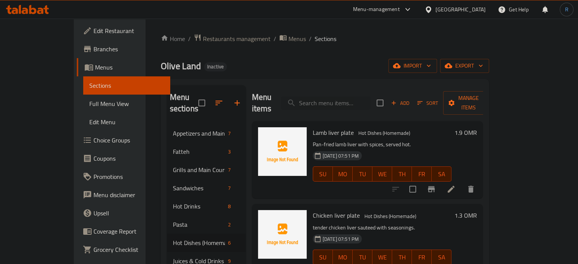
drag, startPoint x: 24, startPoint y: 30, endPoint x: 33, endPoint y: 29, distance: 9.6
click at [94, 30] on span "Edit Restaurant" at bounding box center [129, 30] width 71 height 9
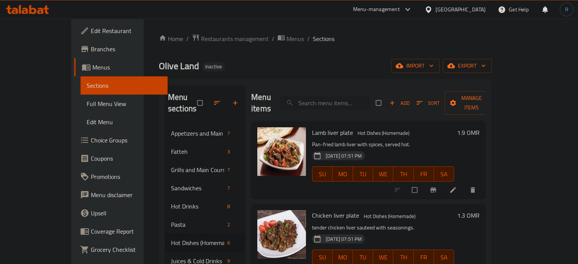
click at [357, 97] on input "search" at bounding box center [325, 103] width 90 height 13
paste input "Kinza"
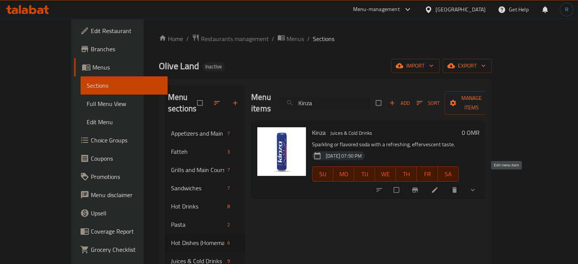
type input "Kinza"
click at [439, 186] on icon at bounding box center [435, 190] width 8 height 8
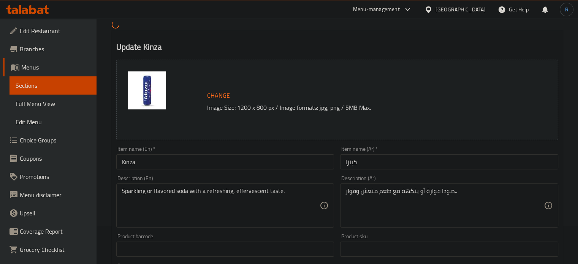
scroll to position [76, 0]
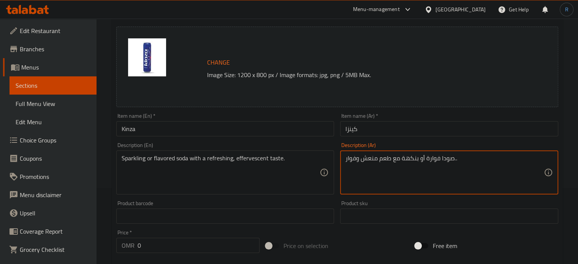
click at [406, 159] on textarea "صودا فوارة أو بنكهة مع طعم منعش وفوار.." at bounding box center [445, 173] width 198 height 36
click at [430, 166] on textarea "صودا فوارة أو بنكهة مع طعم منعش وفوار.." at bounding box center [445, 173] width 198 height 36
click at [406, 158] on textarea "صودا فوارة أو بنكهة مع طعم منعش وفوار.." at bounding box center [445, 173] width 198 height 36
type textarea "صودا فوارة أو بنكهة مع طعم منعش وفوار."
click at [411, 130] on input "كينزا" at bounding box center [449, 128] width 218 height 15
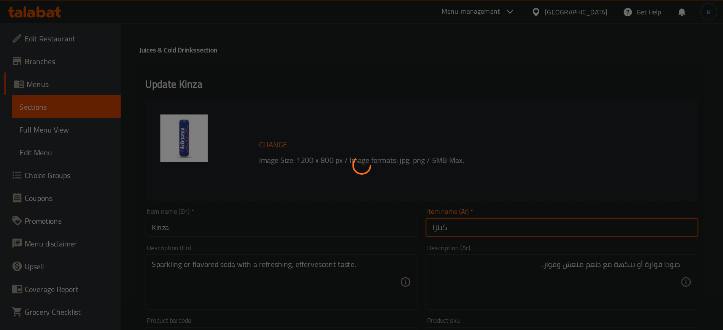
scroll to position [0, 0]
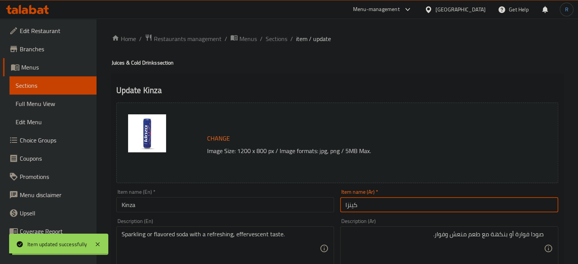
drag, startPoint x: 275, startPoint y: 38, endPoint x: 213, endPoint y: 1, distance: 73.0
click at [275, 38] on span "Sections" at bounding box center [277, 38] width 22 height 9
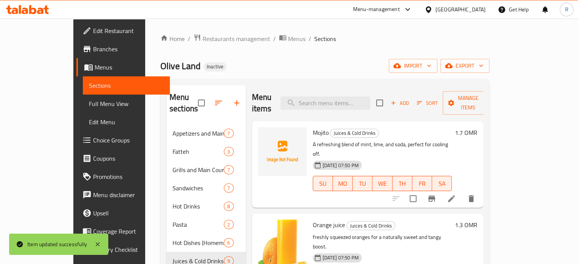
click at [366, 38] on ol "Home / Restaurants management / Menus / Sections" at bounding box center [324, 39] width 329 height 10
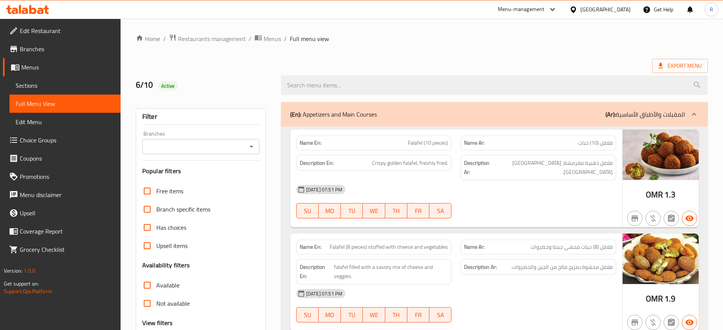
click at [46, 85] on span "Sections" at bounding box center [65, 85] width 99 height 9
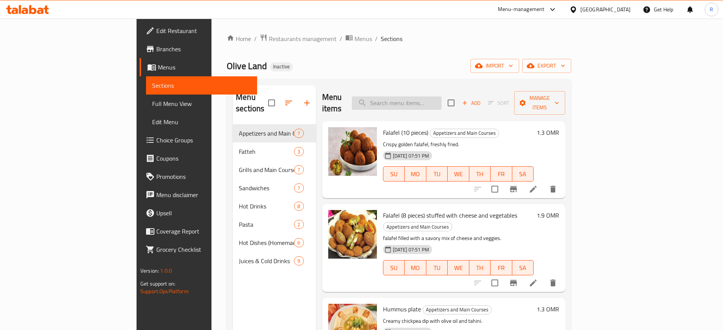
click at [421, 97] on input "search" at bounding box center [397, 103] width 90 height 13
paste input "[URL][DOMAIN_NAME]"
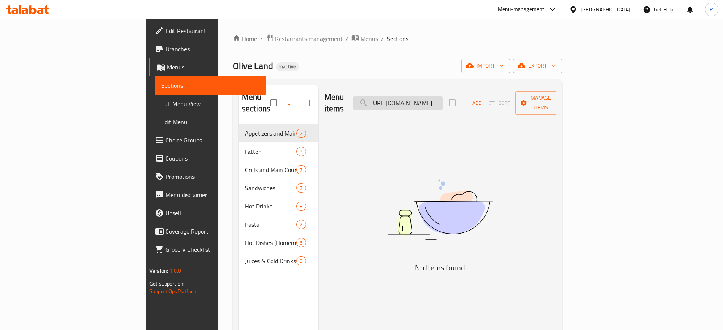
click at [421, 97] on input "https://images.deliveryhero.io/image/talabat/Menuitems/IMG_٠٣٠٧٢٠٢٠_١٧٢٠٢٦__637…" at bounding box center [398, 103] width 90 height 13
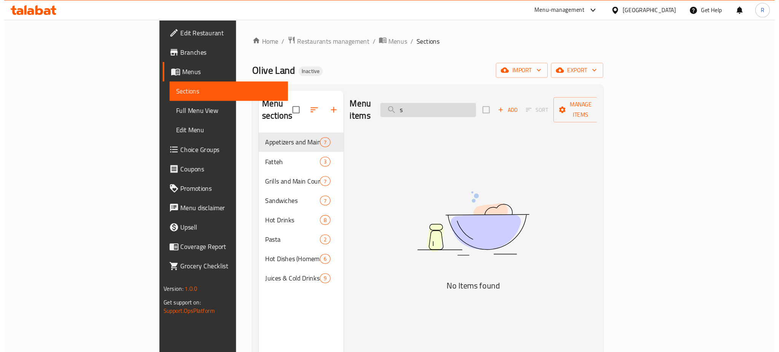
scroll to position [0, 0]
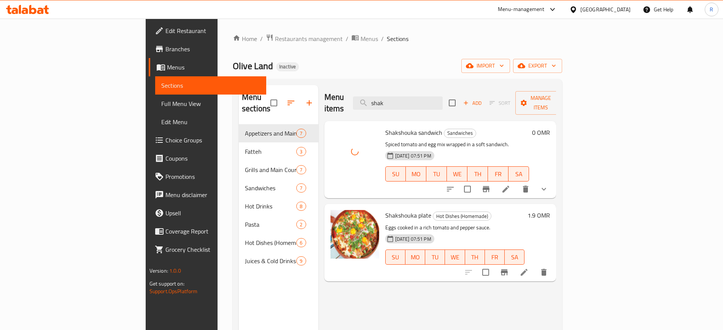
click at [385, 127] on span "Shakshouka sandwich" at bounding box center [413, 132] width 57 height 11
copy h6 "Shakshouka sandwich"
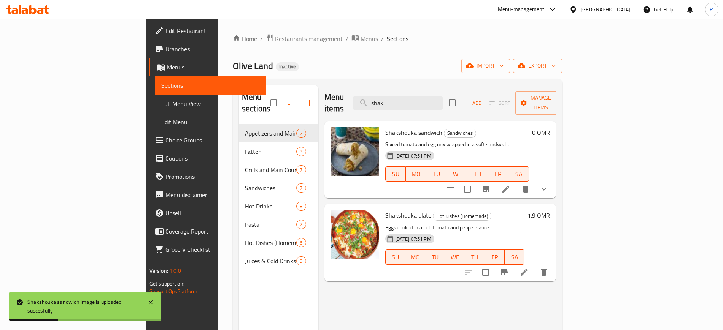
click at [375, 65] on div "Olive Land Inactive import export" at bounding box center [397, 66] width 329 height 14
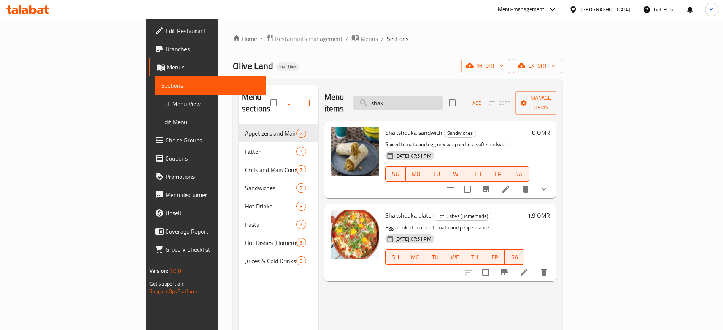
click at [443, 97] on input "shak" at bounding box center [398, 103] width 90 height 13
paste input "Mint tea"
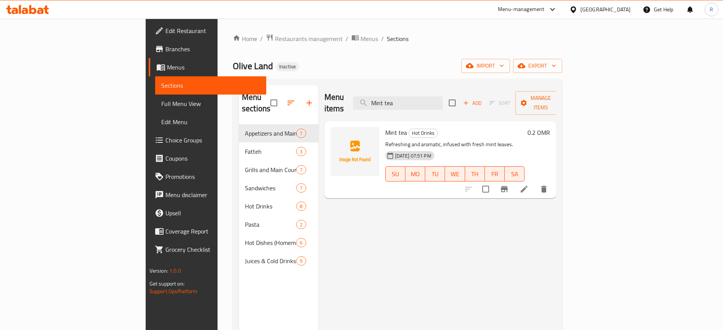
type input "Mint tea"
click at [385, 127] on span "Mint tea" at bounding box center [396, 132] width 22 height 11
copy h6 "Mint tea"
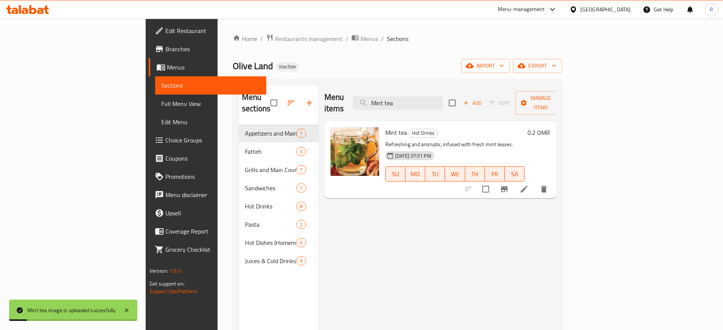
click at [395, 231] on div "Menu items Mint tea Add Sort Manage items Mint tea Hot Drinks Refreshing and ar…" at bounding box center [437, 250] width 238 height 330
click at [556, 62] on span "export" at bounding box center [537, 66] width 37 height 10
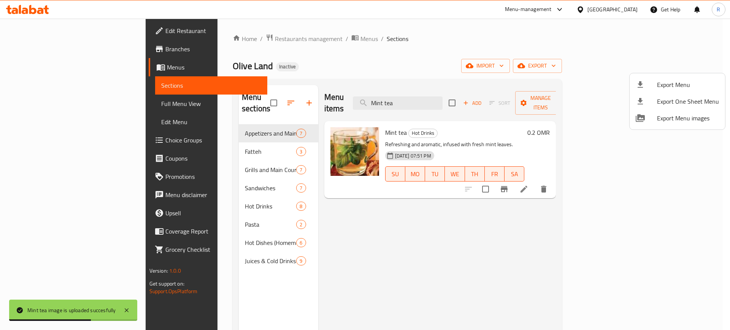
click at [578, 83] on span "Export Menu" at bounding box center [688, 84] width 62 height 9
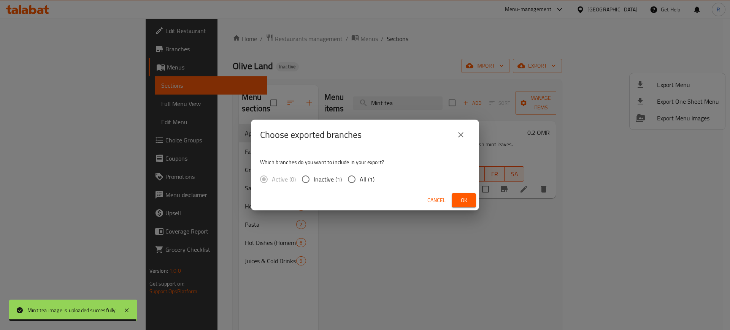
click at [353, 179] on input "All (1)" at bounding box center [352, 179] width 16 height 16
radio input "true"
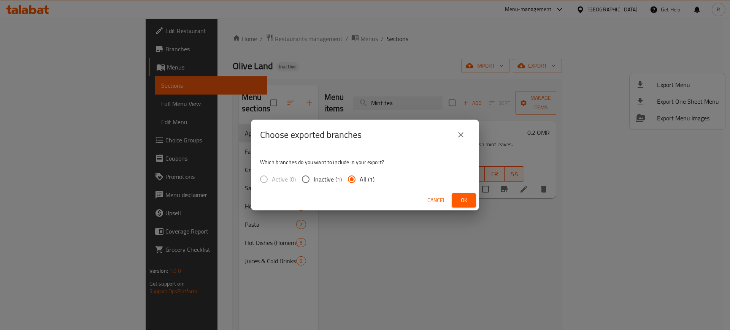
click at [462, 200] on span "Ok" at bounding box center [464, 201] width 12 height 10
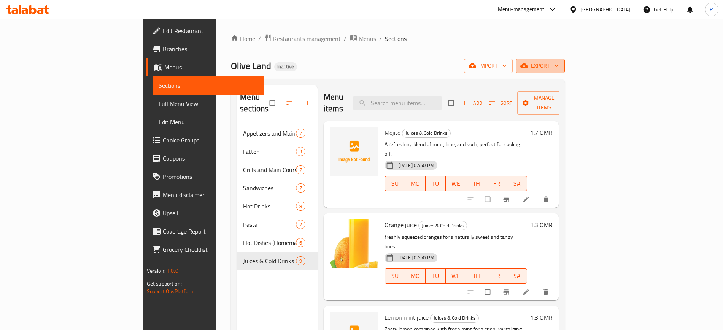
click at [559, 62] on span "export" at bounding box center [540, 66] width 37 height 10
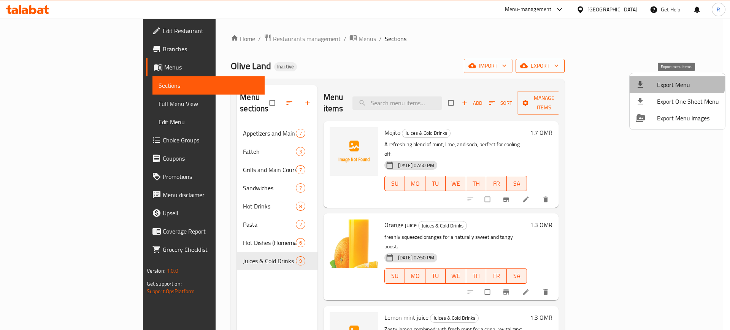
click at [676, 82] on span "Export Menu" at bounding box center [688, 84] width 62 height 9
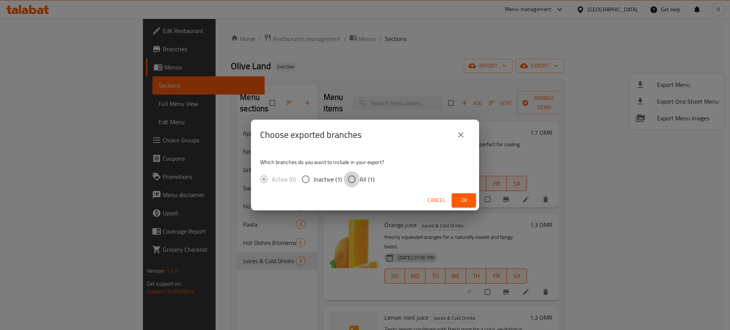
click at [346, 179] on input "All (1)" at bounding box center [352, 179] width 16 height 16
radio input "true"
click at [468, 201] on span "Ok" at bounding box center [464, 201] width 12 height 10
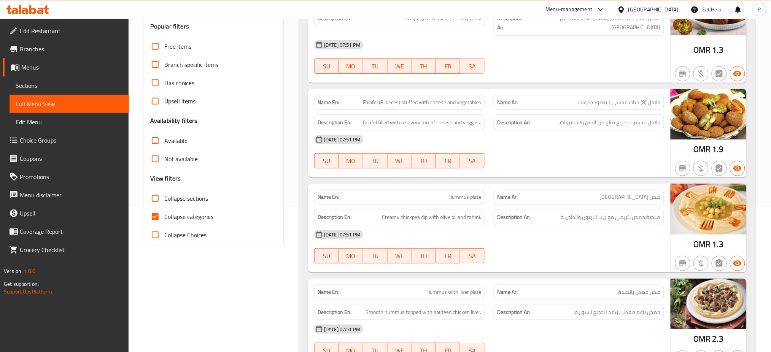
scroll to position [152, 0]
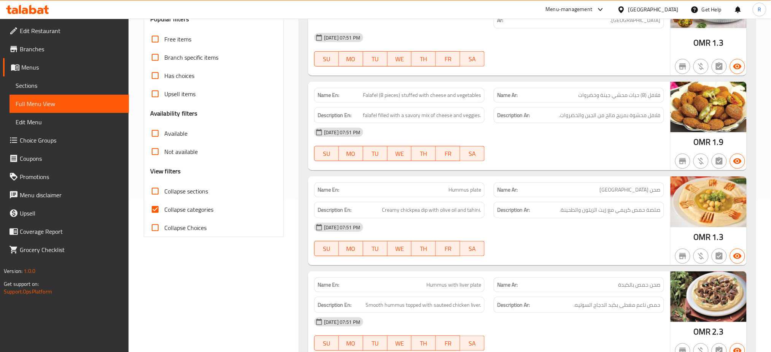
drag, startPoint x: 166, startPoint y: 213, endPoint x: 238, endPoint y: 203, distance: 73.2
click at [166, 213] on span "Collapse categories" at bounding box center [188, 209] width 49 height 9
click at [164, 213] on input "Collapse categories" at bounding box center [155, 209] width 18 height 18
checkbox input "false"
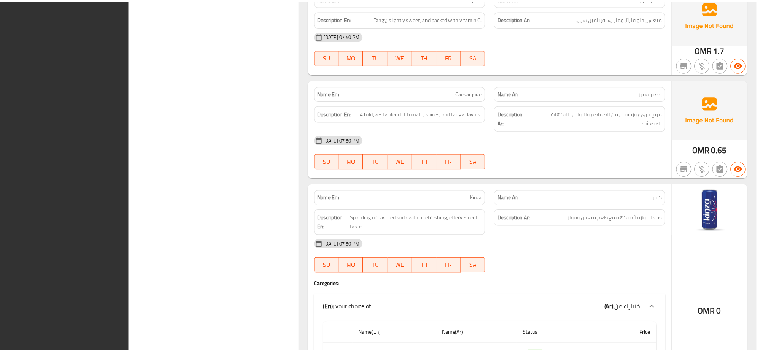
scroll to position [6130, 0]
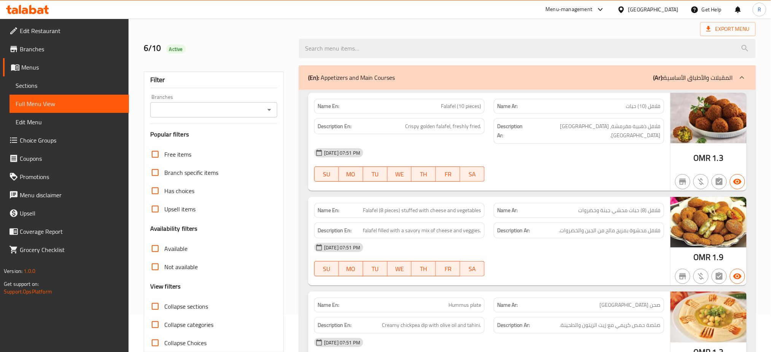
scroll to position [203, 0]
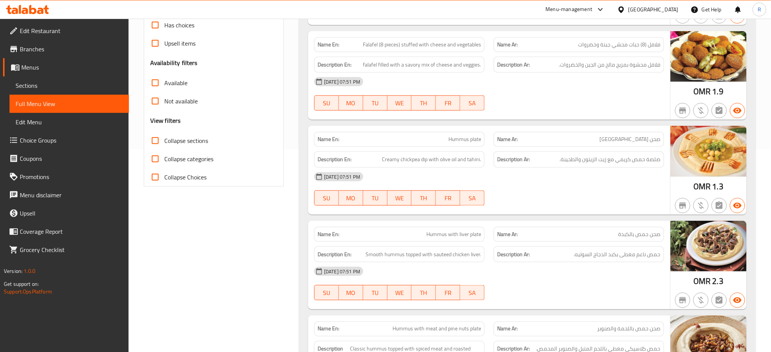
click at [156, 138] on input "Collapse sections" at bounding box center [155, 141] width 18 height 18
checkbox input "true"
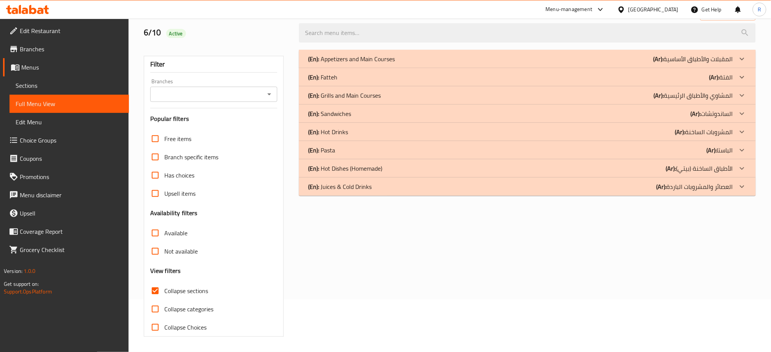
scroll to position [52, 0]
click at [355, 189] on p "(En): Juices & Cold Drinks" at bounding box center [339, 186] width 63 height 9
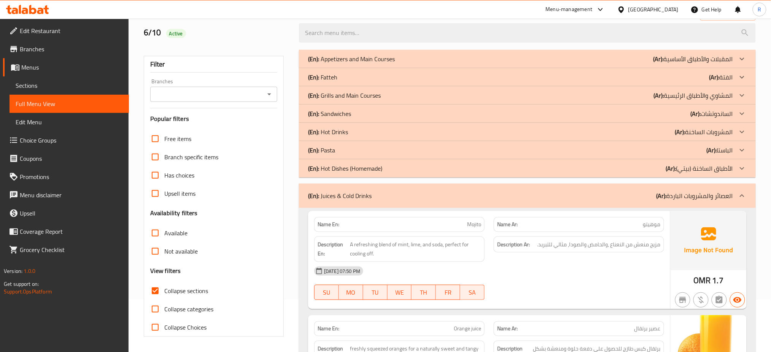
click at [333, 229] on strong "Name En:" at bounding box center [328, 225] width 22 height 8
copy strong "Name En:"
click at [341, 200] on p "(En): Juices & Cold Drinks" at bounding box center [339, 195] width 63 height 9
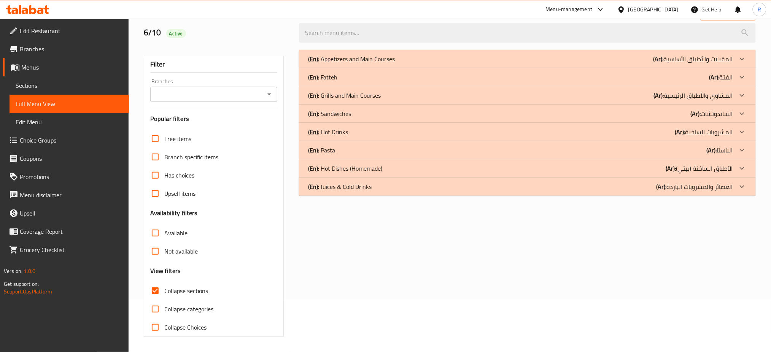
click at [342, 171] on p "(En): Hot Dishes (Homemade)" at bounding box center [345, 168] width 74 height 9
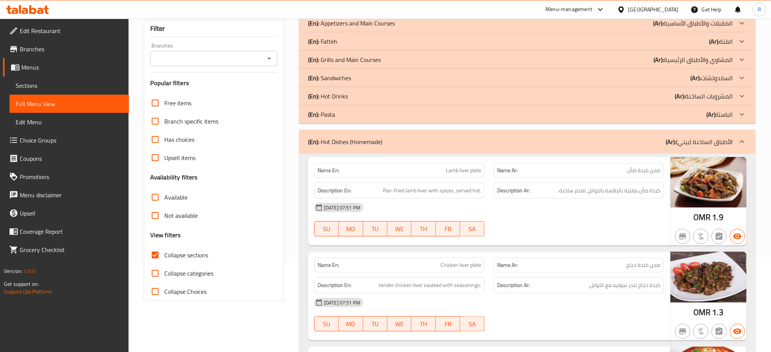
scroll to position [5, 0]
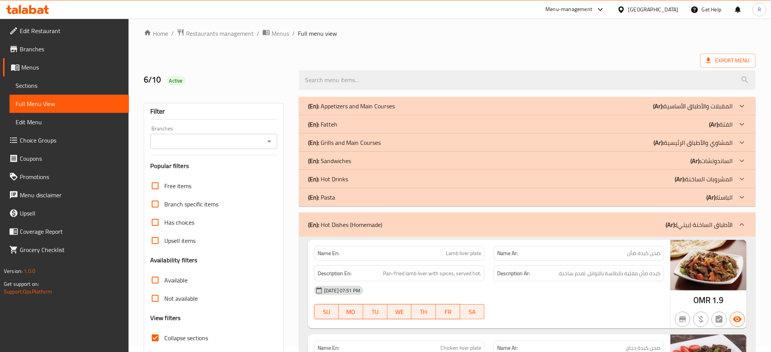
click at [341, 193] on div "(En): Pasta (Ar): الباستا" at bounding box center [520, 197] width 425 height 9
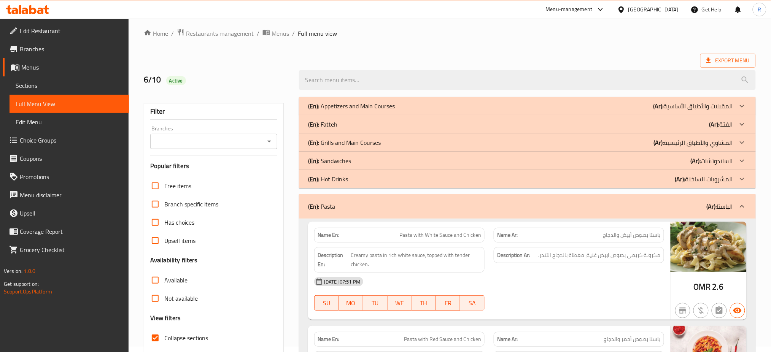
click at [341, 178] on p "(En): Hot Drinks" at bounding box center [328, 179] width 40 height 9
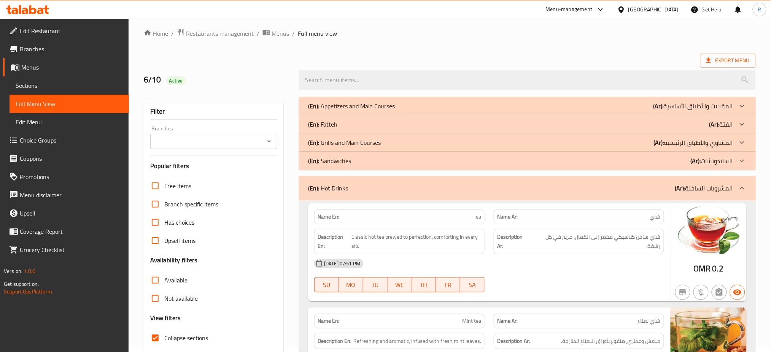
click at [341, 165] on p "(En): Sandwiches" at bounding box center [329, 160] width 43 height 9
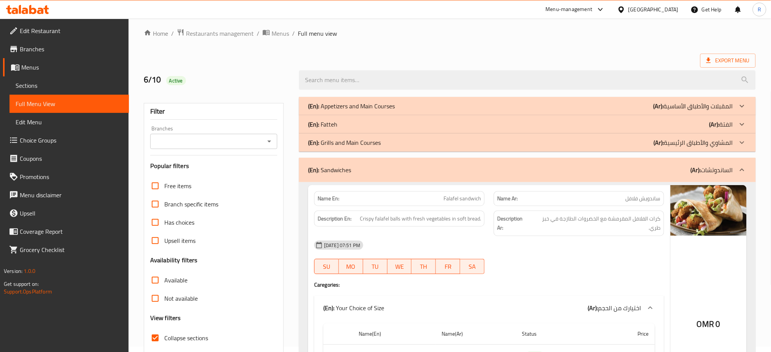
click at [342, 145] on p "(En): Grills and Main Courses" at bounding box center [344, 142] width 73 height 9
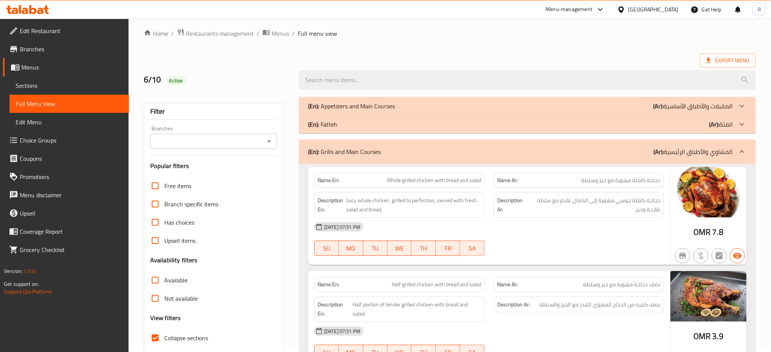
click at [342, 122] on div "(En): Fatteh (Ar): الفتة" at bounding box center [520, 124] width 425 height 9
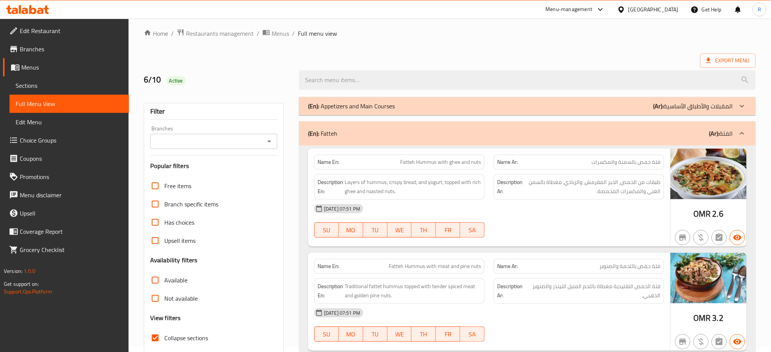
click at [343, 104] on p "(En): Appetizers and Main Courses" at bounding box center [351, 106] width 87 height 9
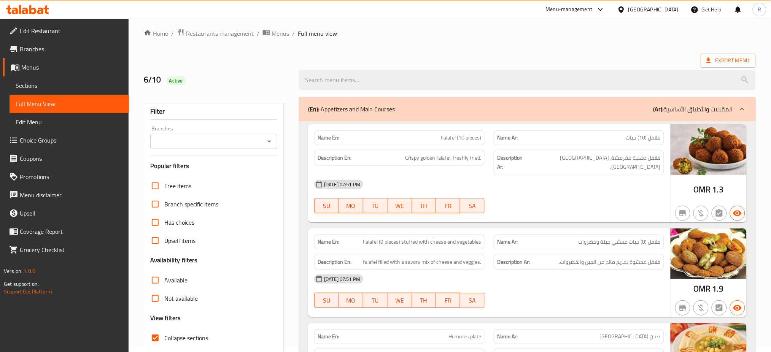
click at [331, 135] on strong "Name En:" at bounding box center [328, 138] width 22 height 8
copy strong "Name En:"
